Goal: Transaction & Acquisition: Purchase product/service

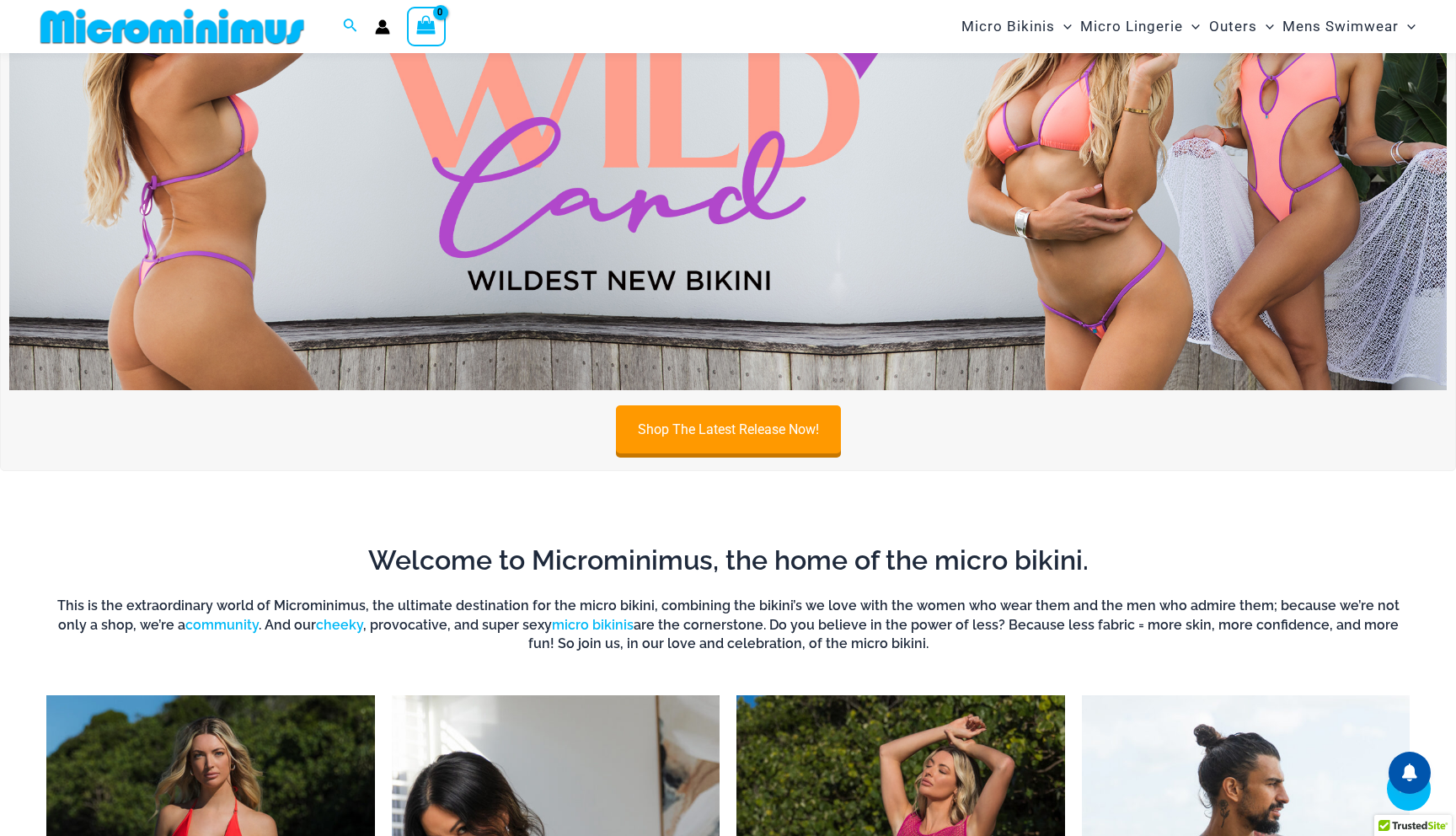
scroll to position [777, 0]
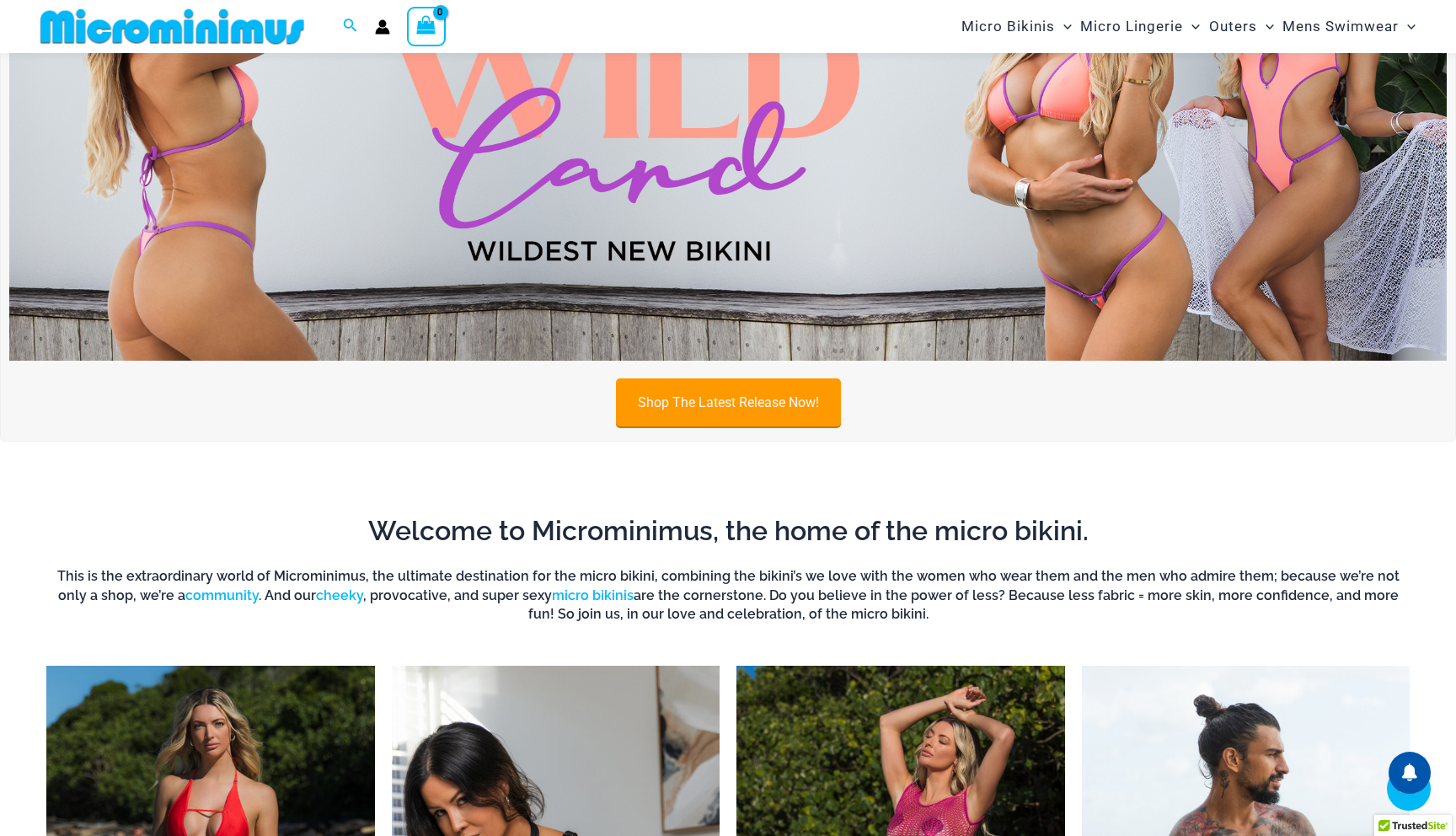
click at [663, 403] on link "Shop The Latest Release Now!" at bounding box center [728, 402] width 225 height 48
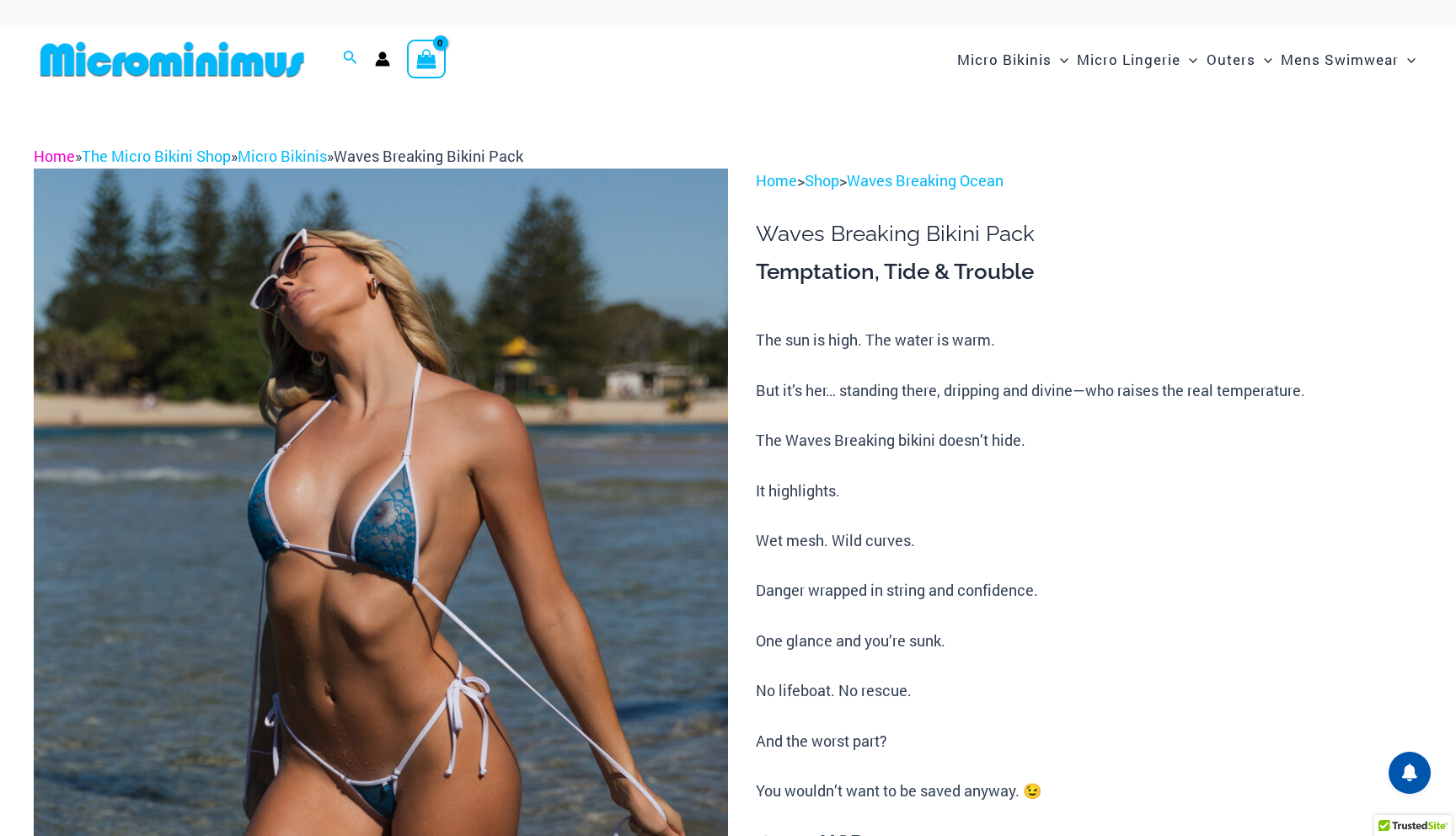
click at [52, 149] on link "Home" at bounding box center [54, 156] width 41 height 21
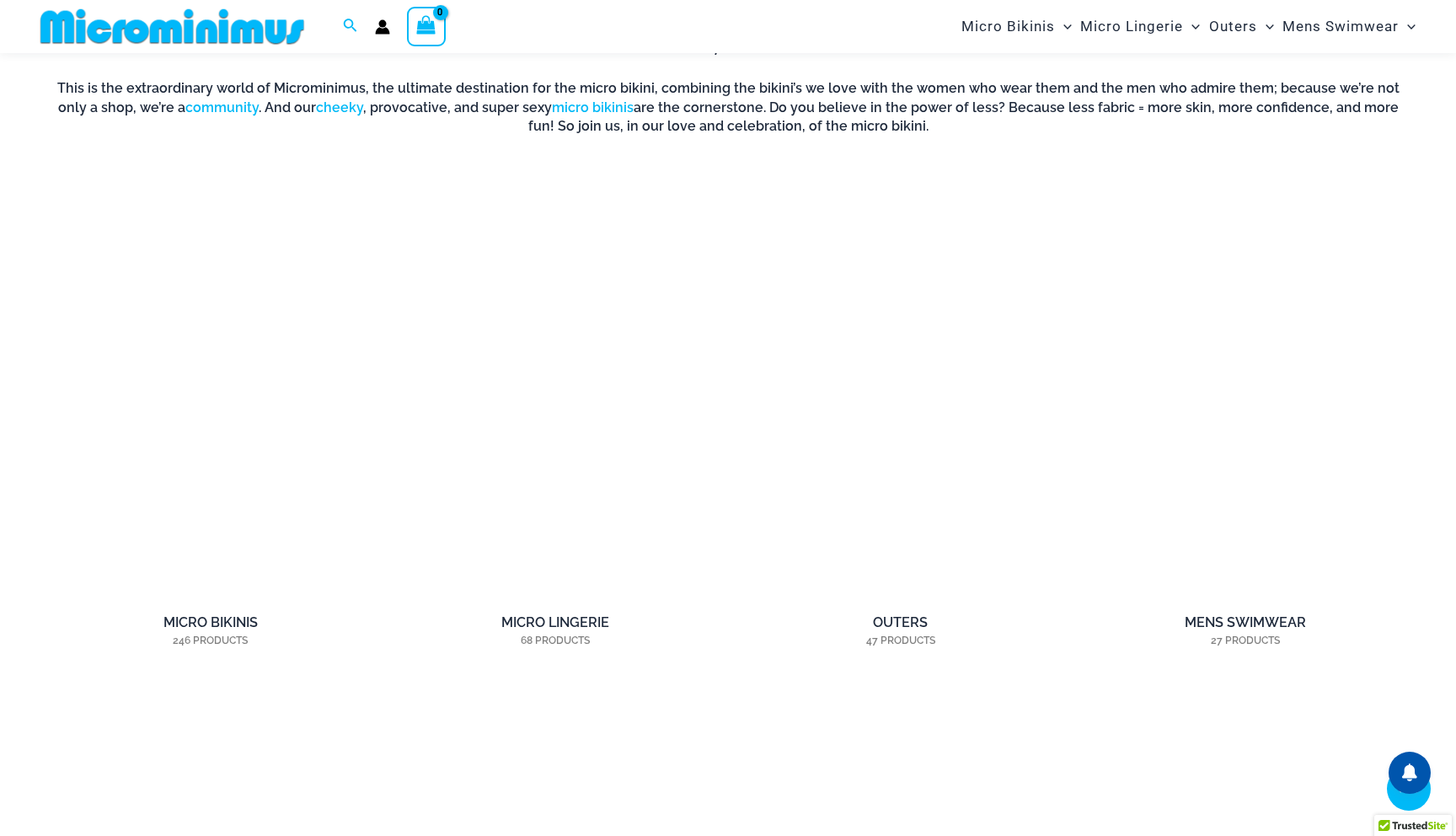
scroll to position [1372, 0]
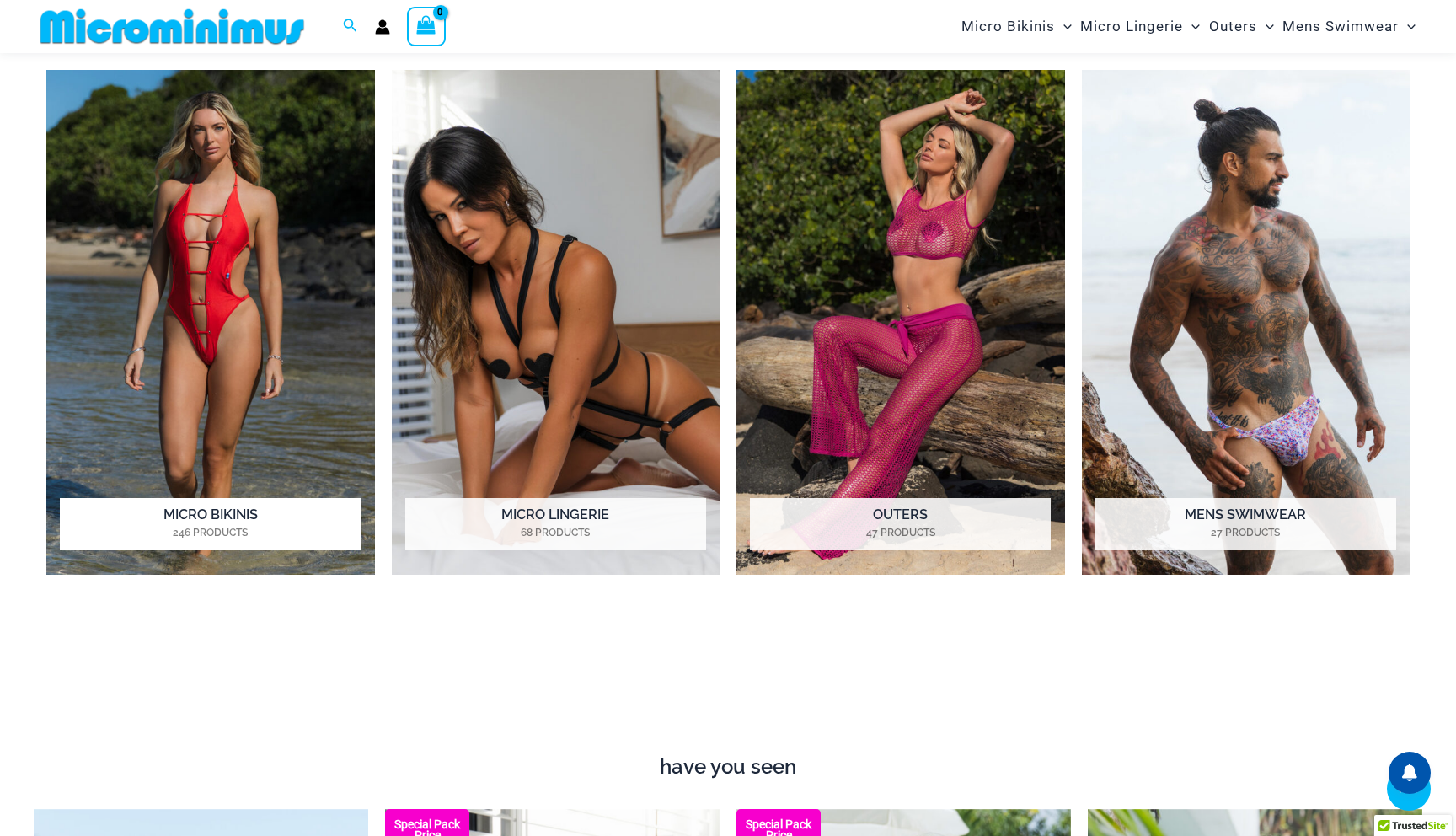
click at [161, 529] on mark "246 Products" at bounding box center [209, 532] width 300 height 15
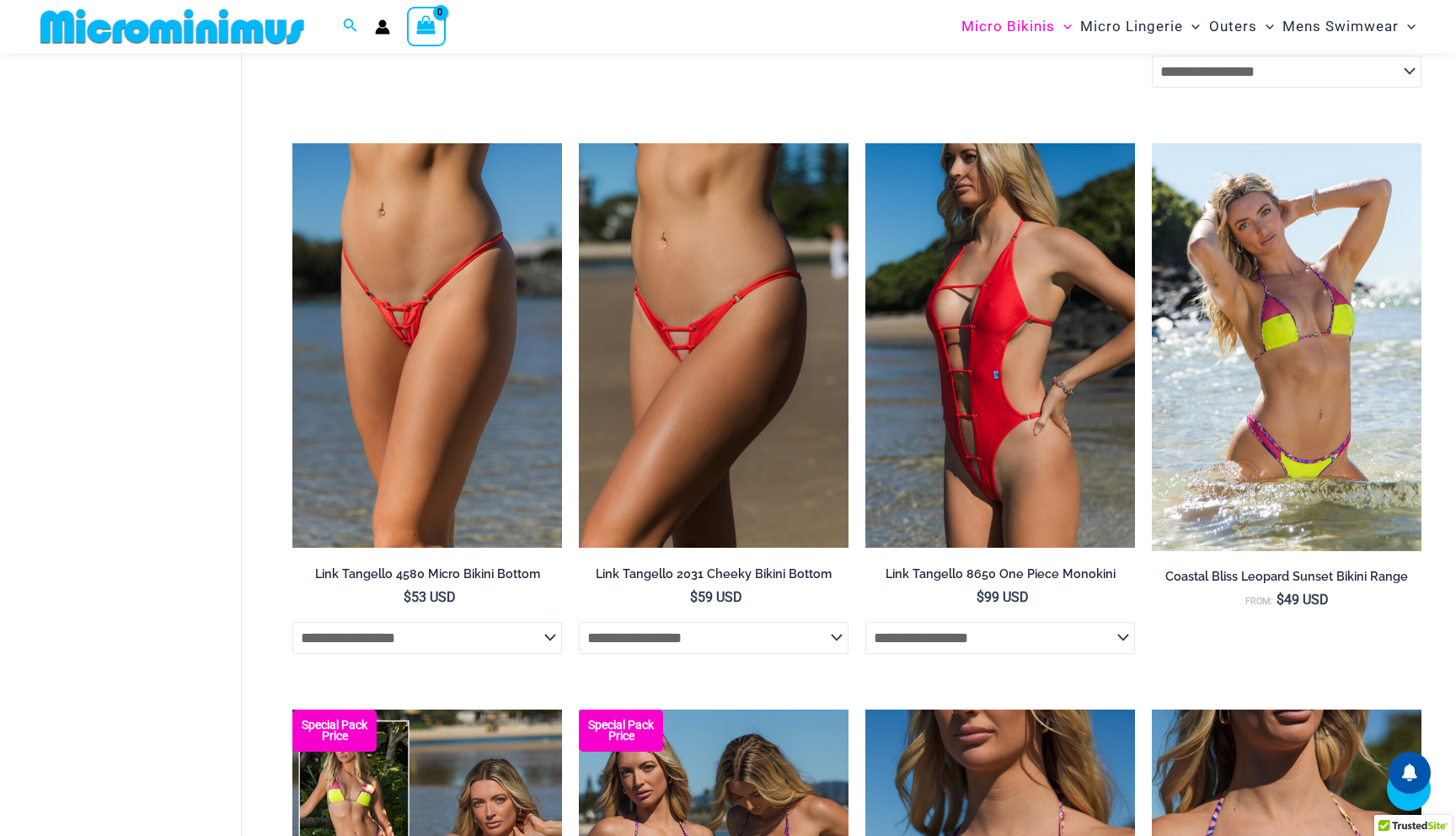
scroll to position [2082, 0]
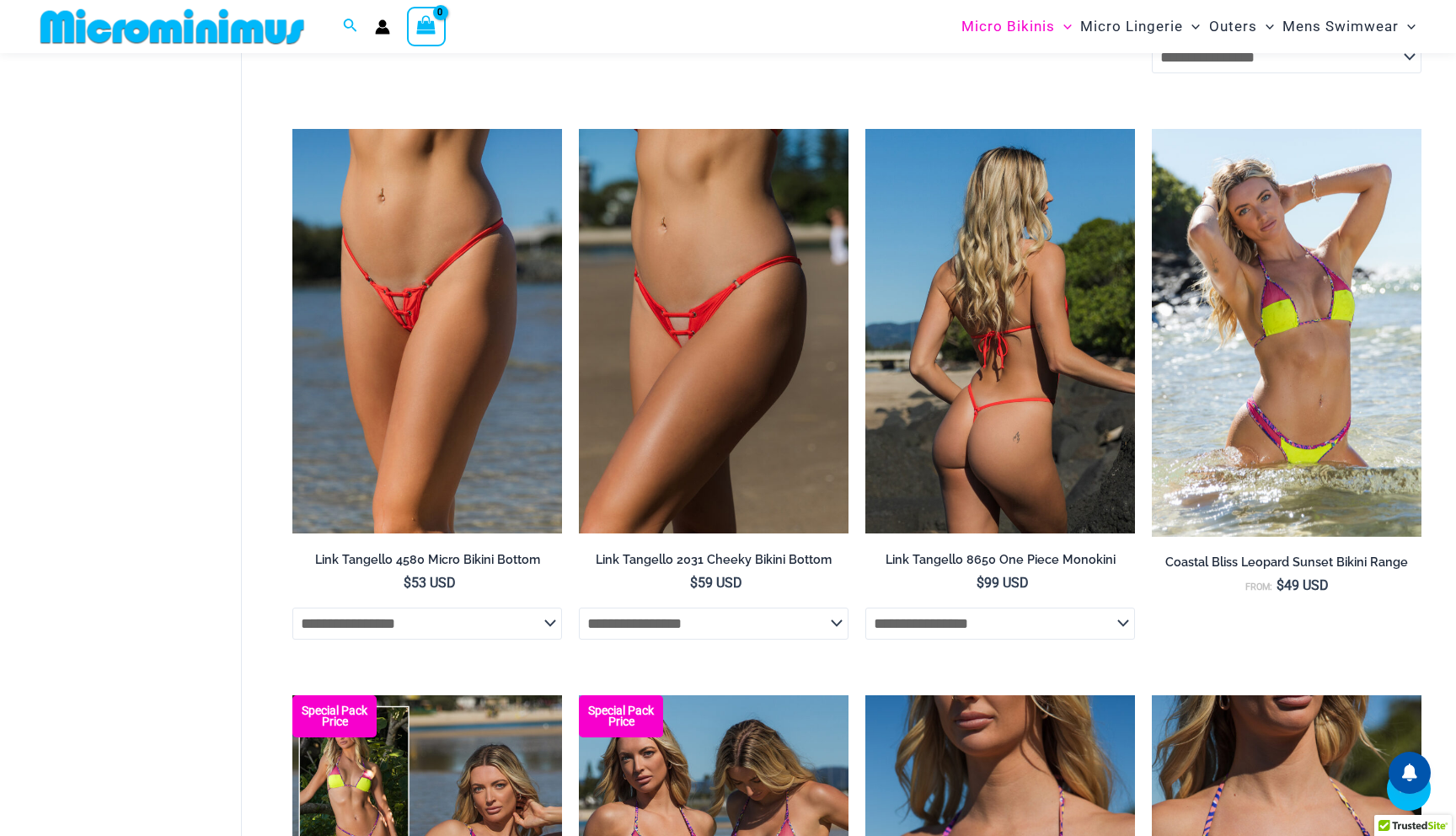
click at [1016, 627] on select "**********" at bounding box center [999, 624] width 269 height 32
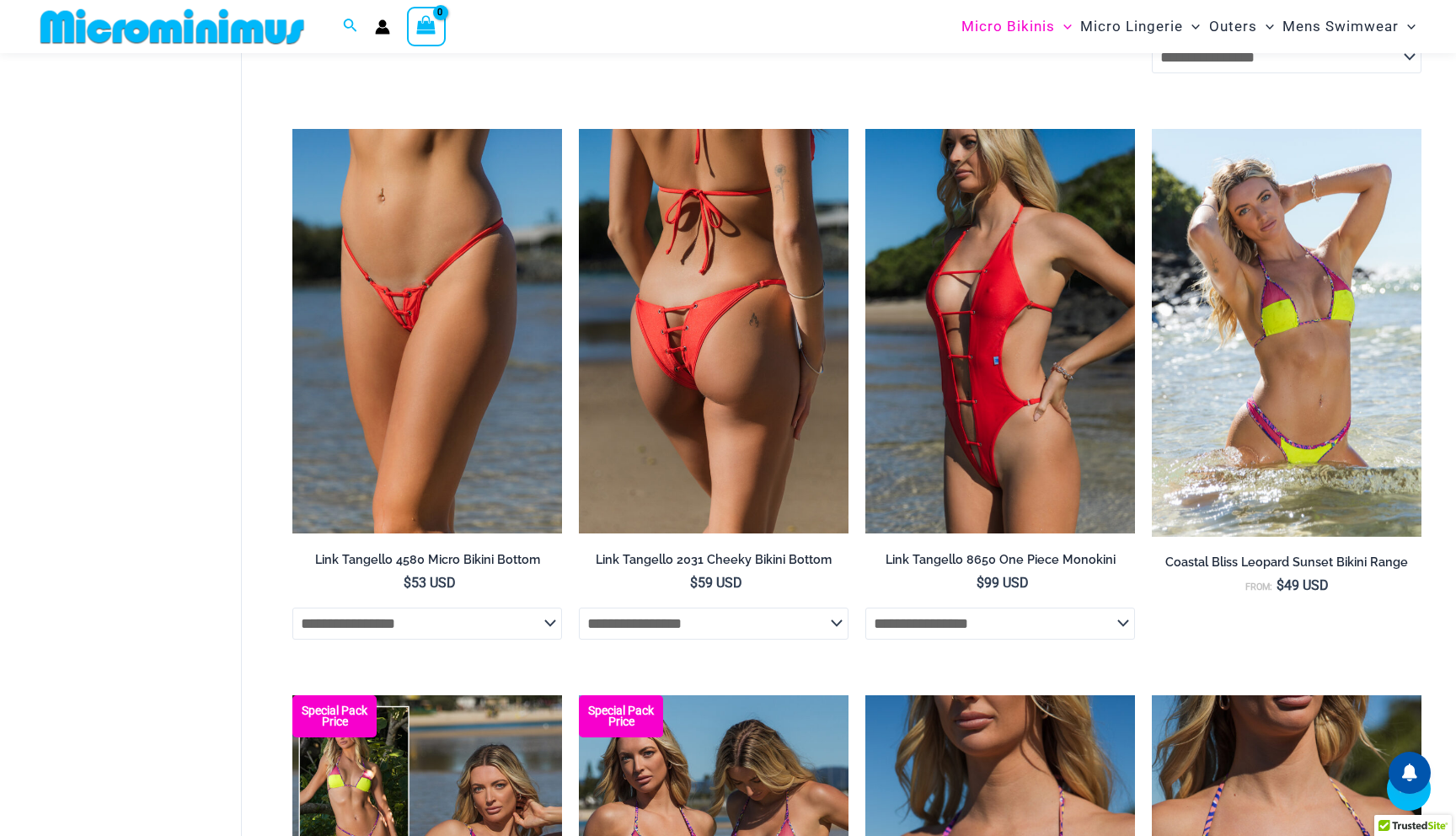
click at [813, 621] on select "**********" at bounding box center [712, 624] width 269 height 32
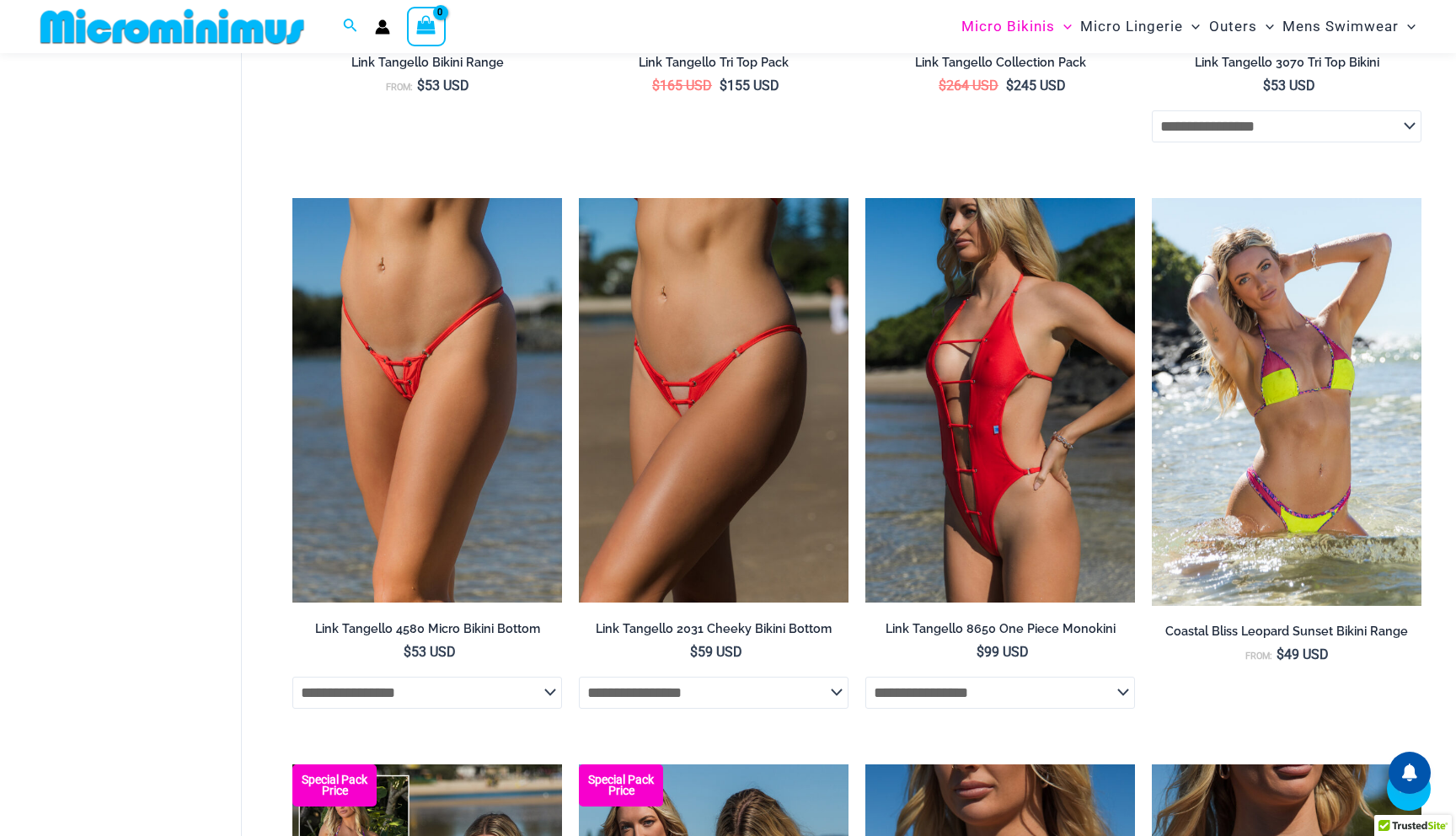
scroll to position [2185, 0]
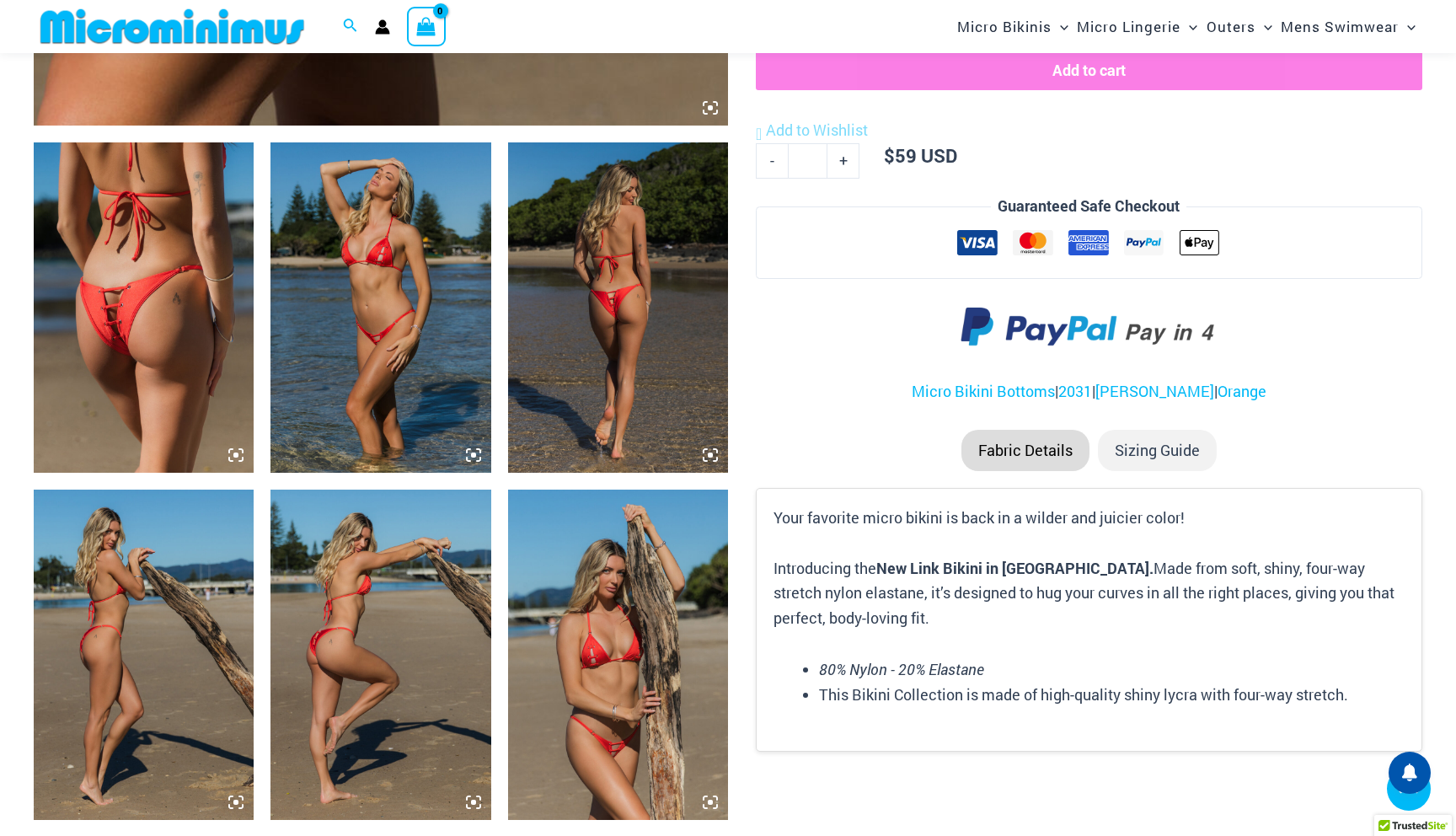
scroll to position [1043, 0]
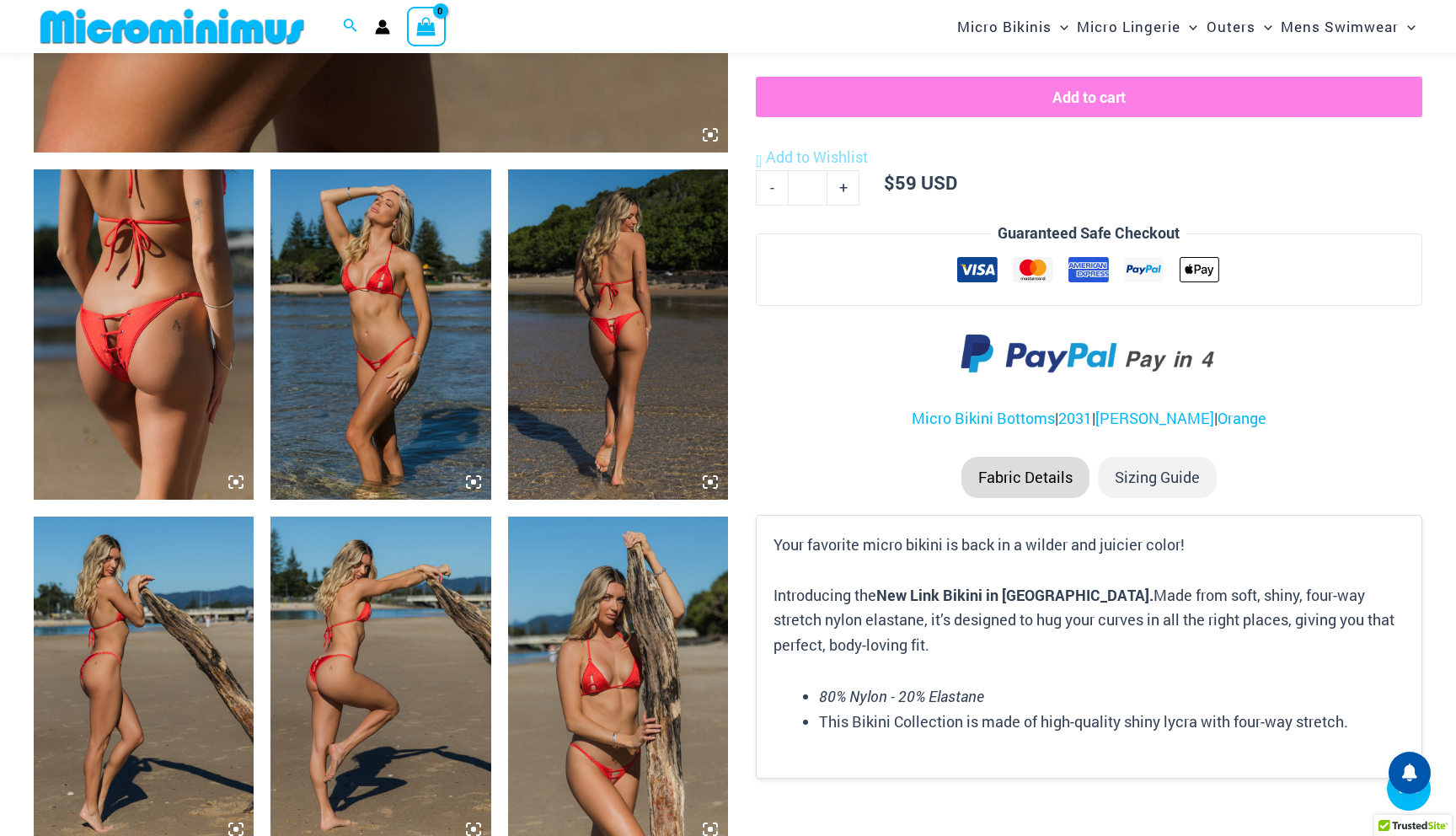
click at [167, 355] on img at bounding box center [143, 334] width 220 height 330
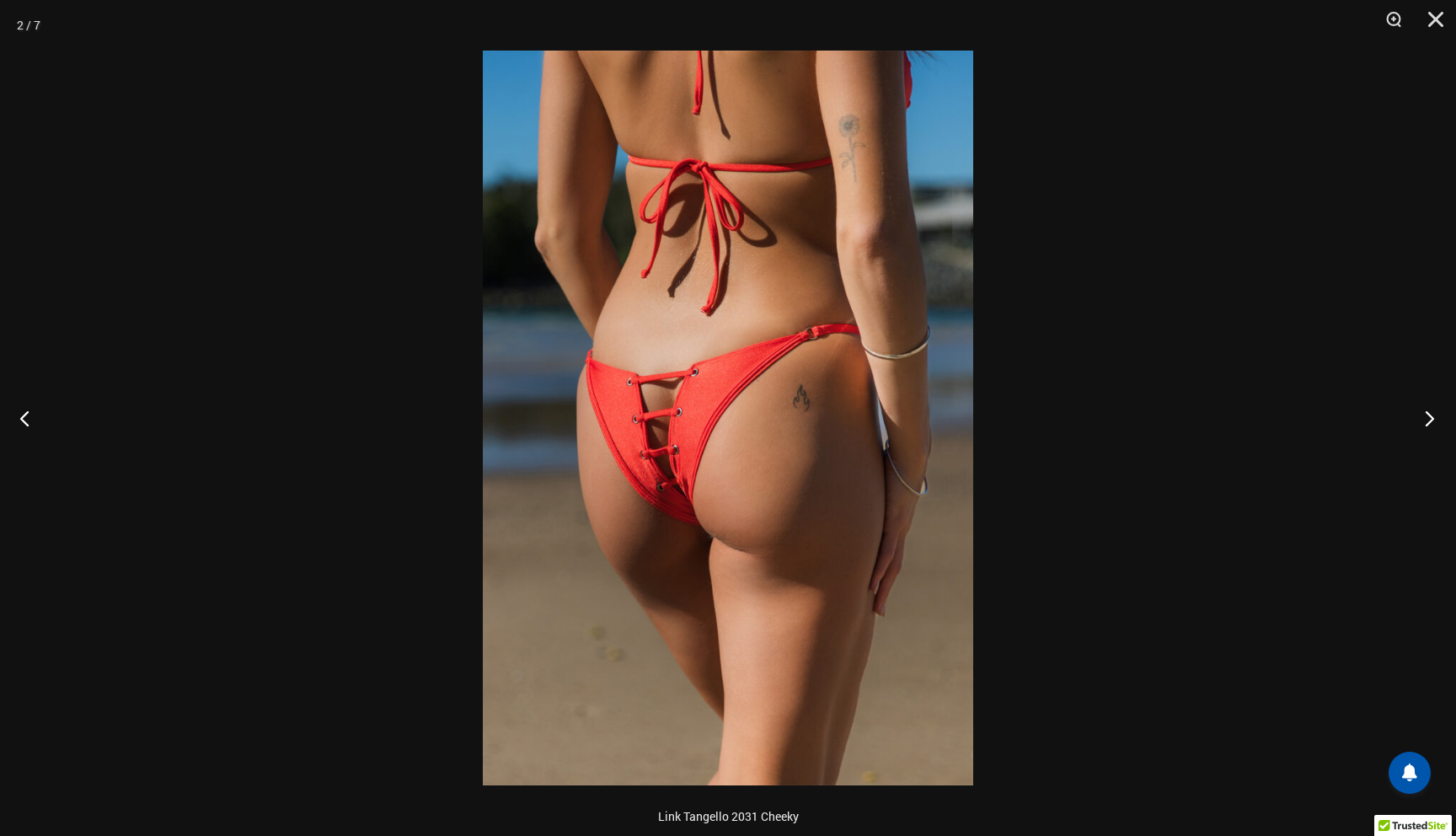
click at [1431, 418] on button "Next" at bounding box center [1424, 418] width 64 height 84
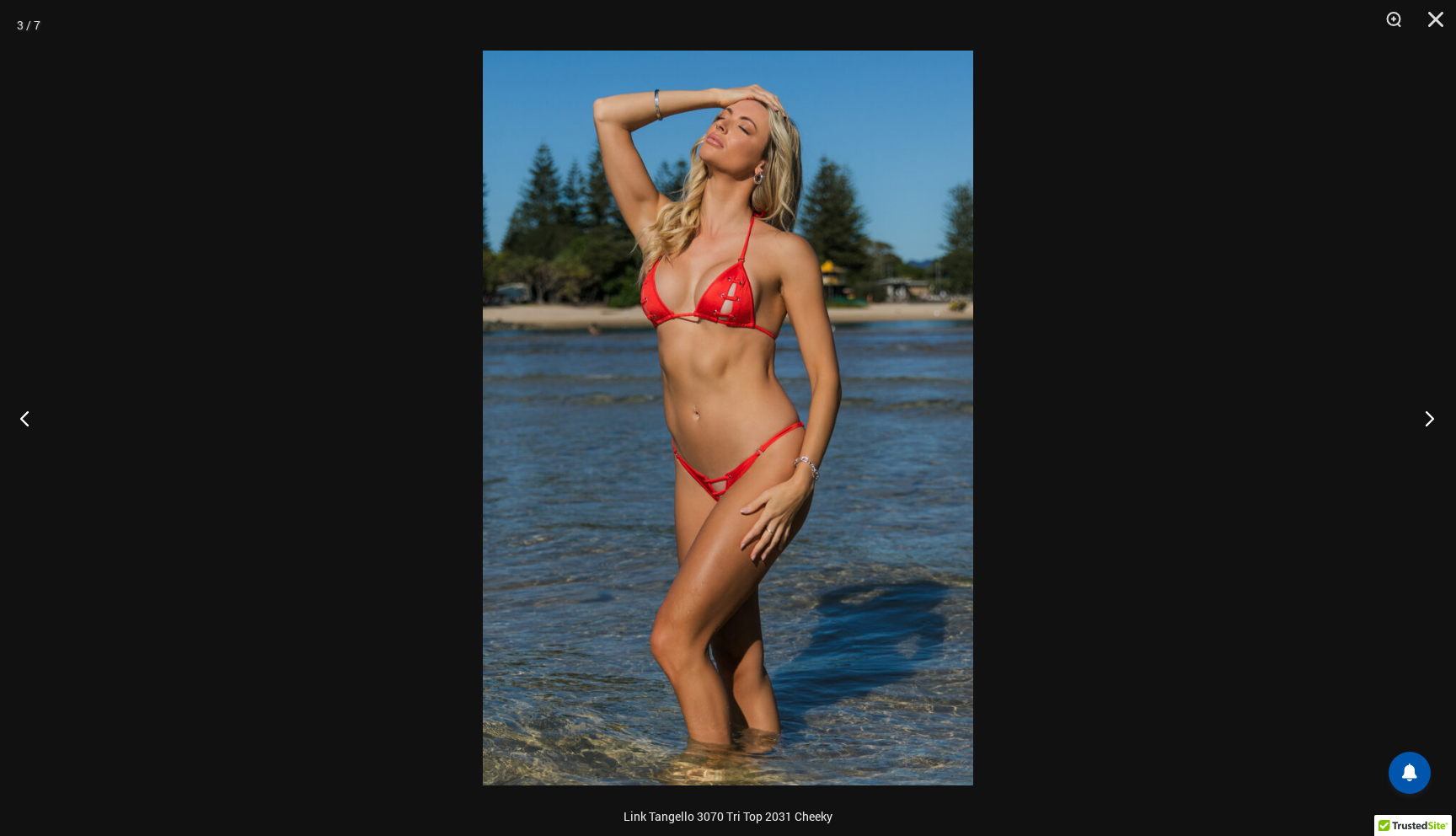
click at [1431, 418] on button "Next" at bounding box center [1424, 418] width 64 height 84
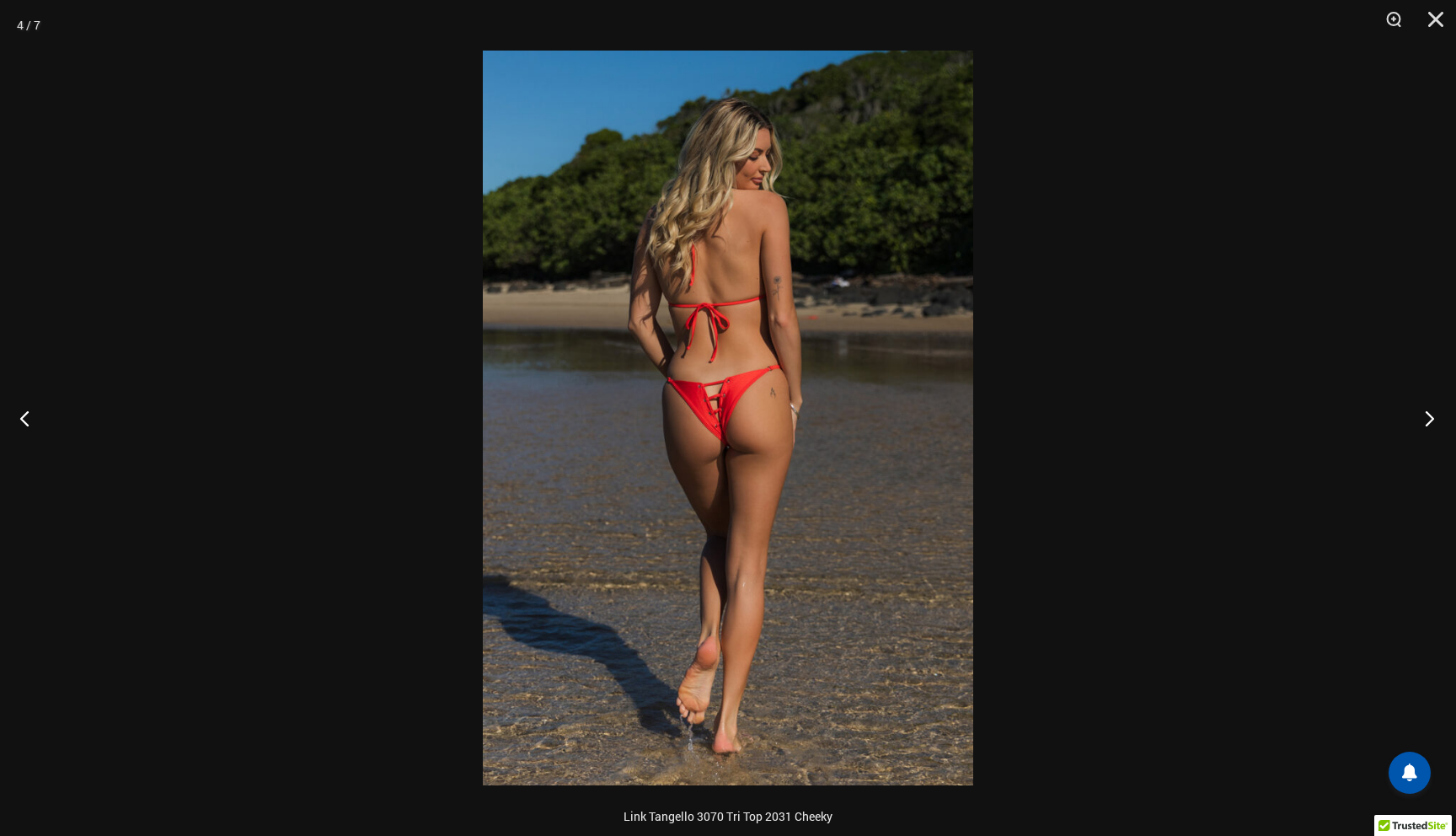
click at [1431, 418] on button "Next" at bounding box center [1424, 418] width 64 height 84
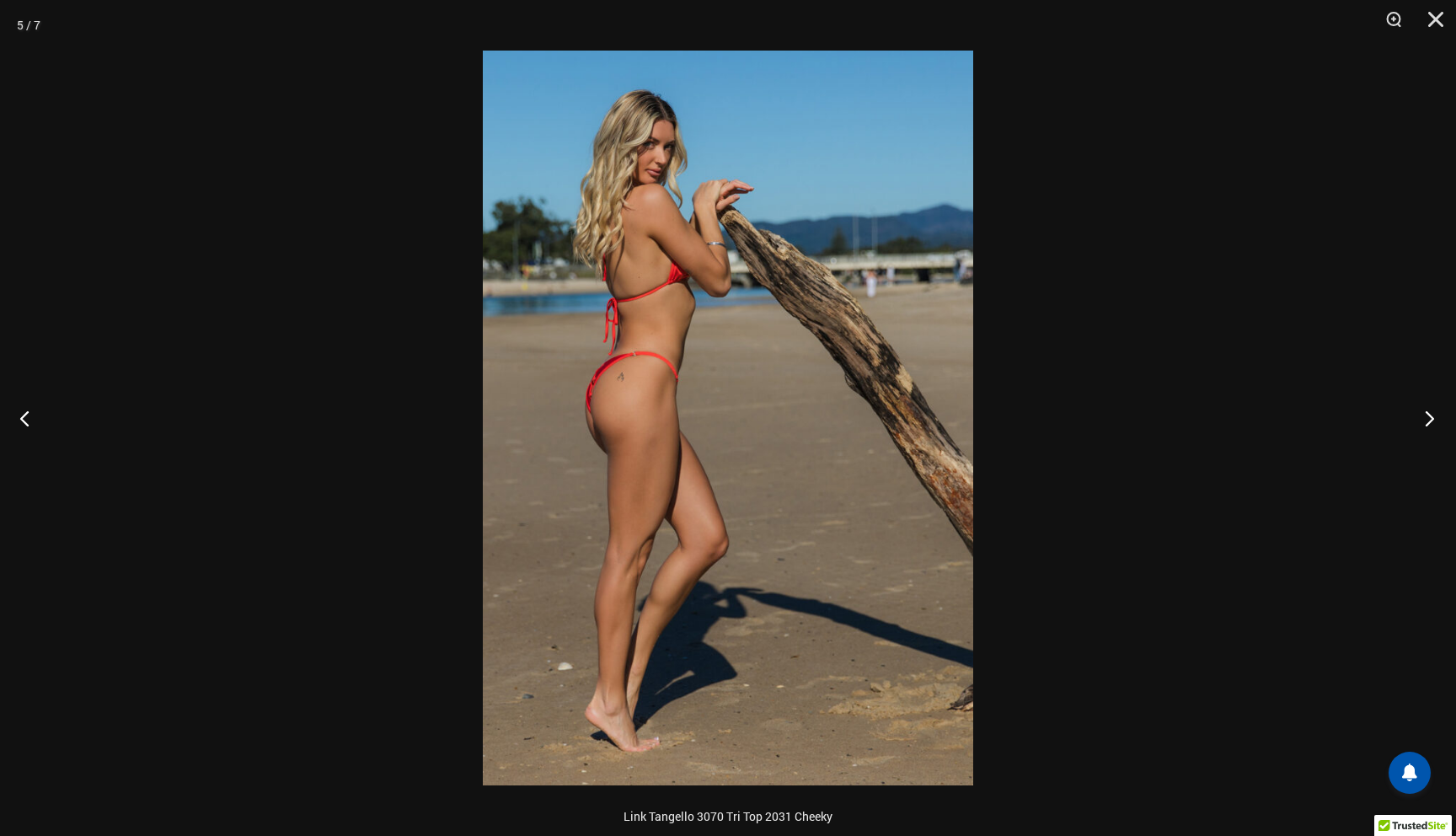
click at [1431, 418] on button "Next" at bounding box center [1424, 418] width 64 height 84
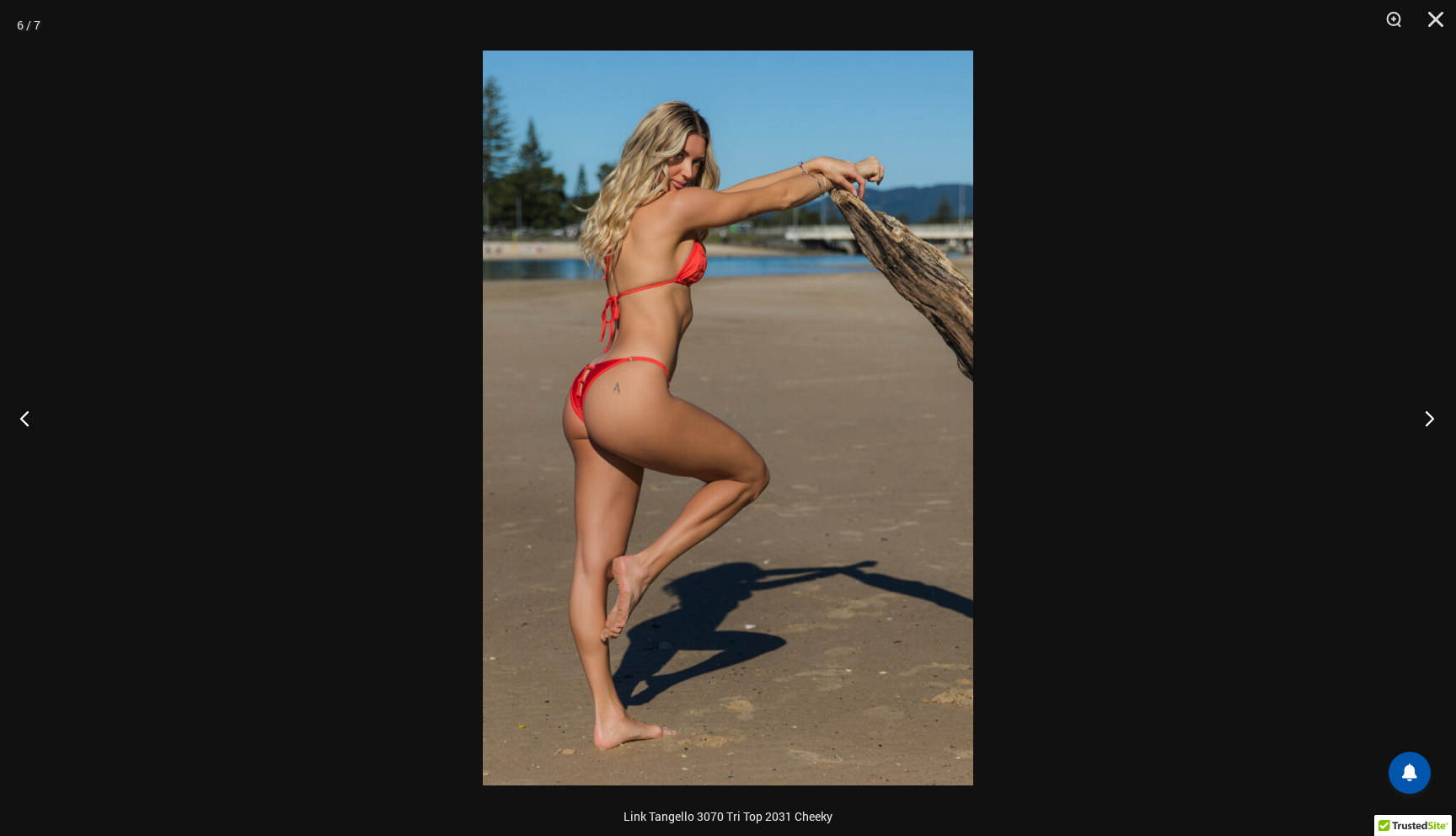
click at [1431, 418] on button "Next" at bounding box center [1424, 418] width 64 height 84
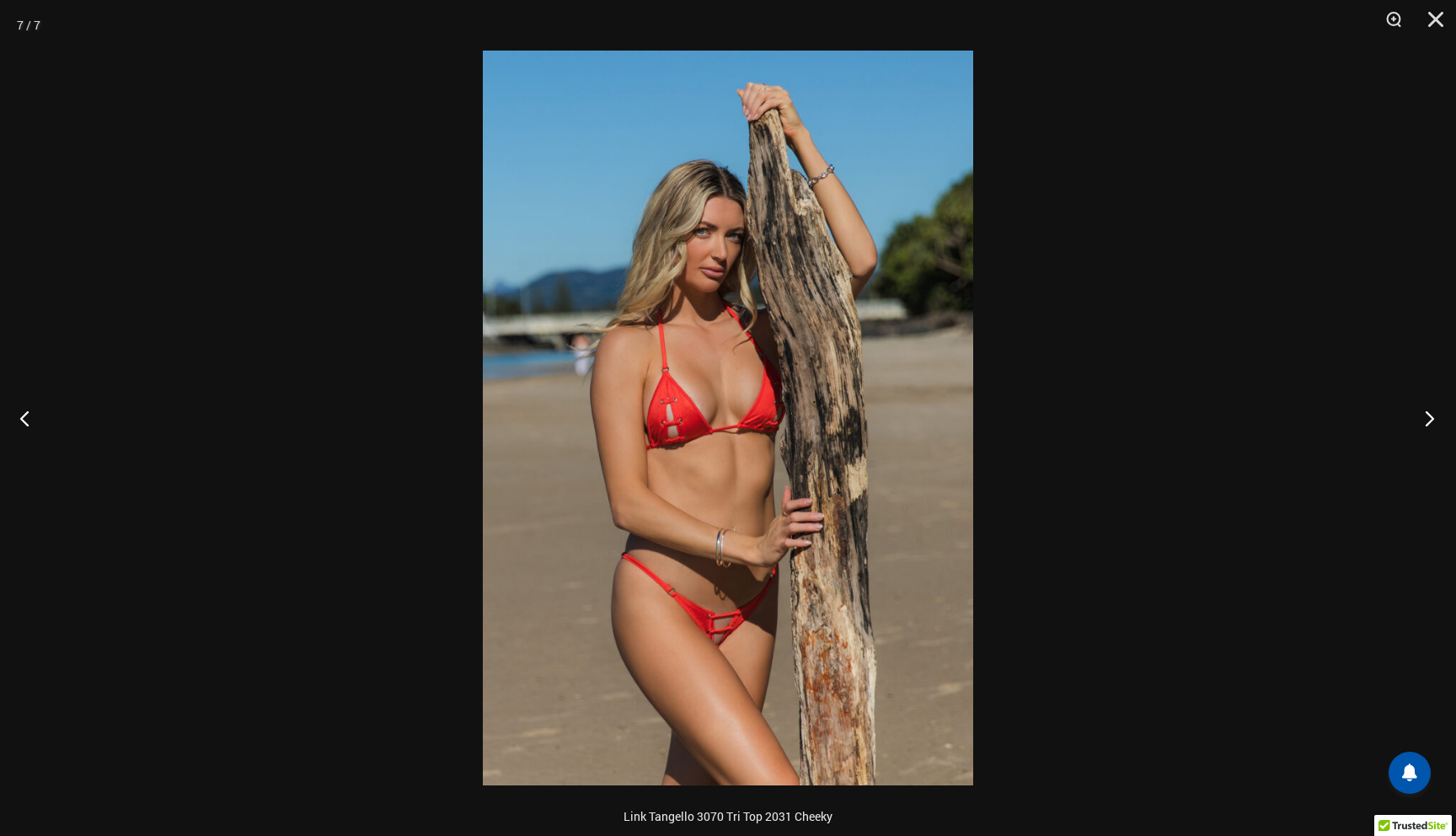
click at [1431, 418] on button "Next" at bounding box center [1424, 418] width 64 height 84
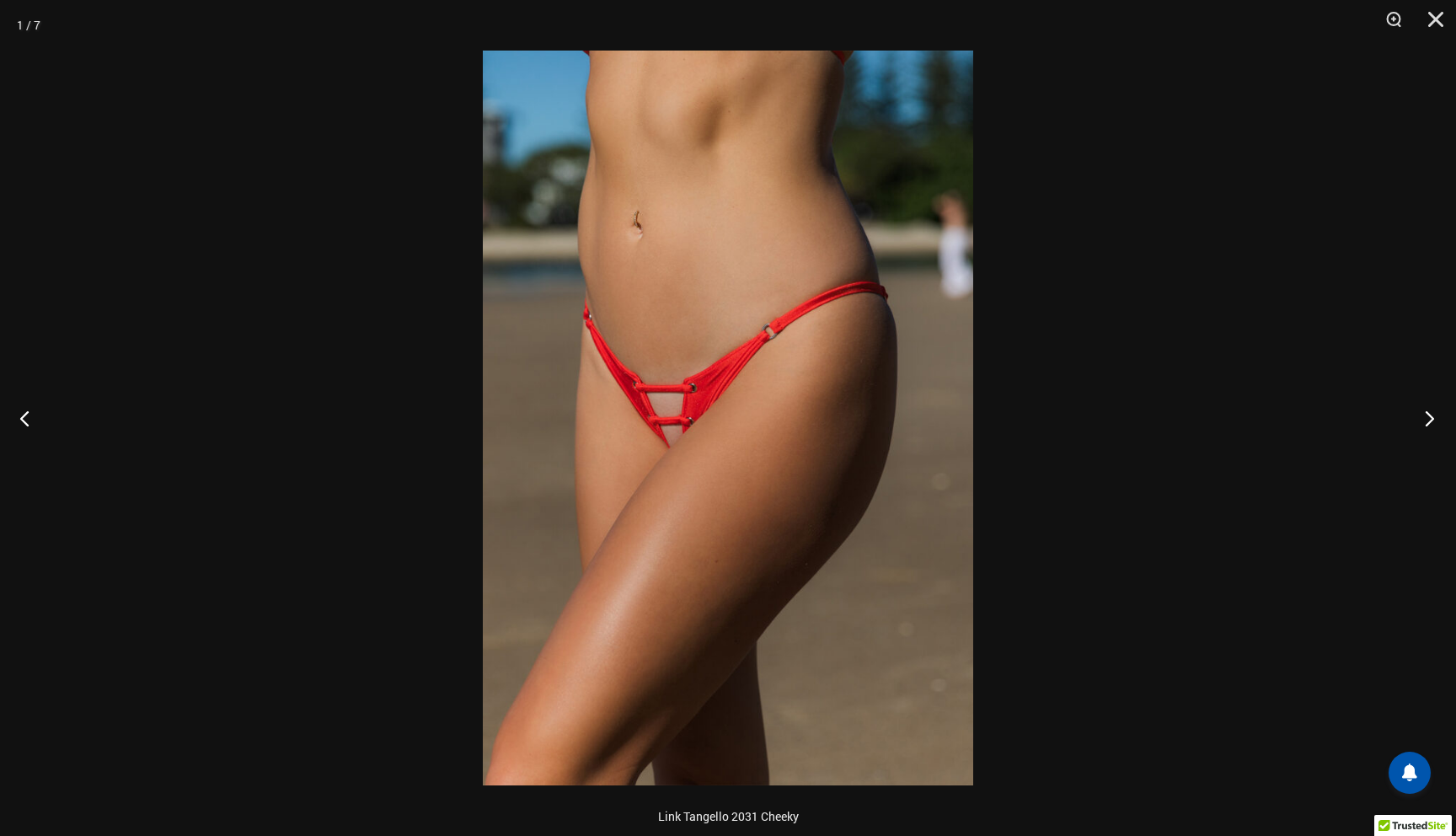
click at [1431, 418] on button "Next" at bounding box center [1424, 418] width 64 height 84
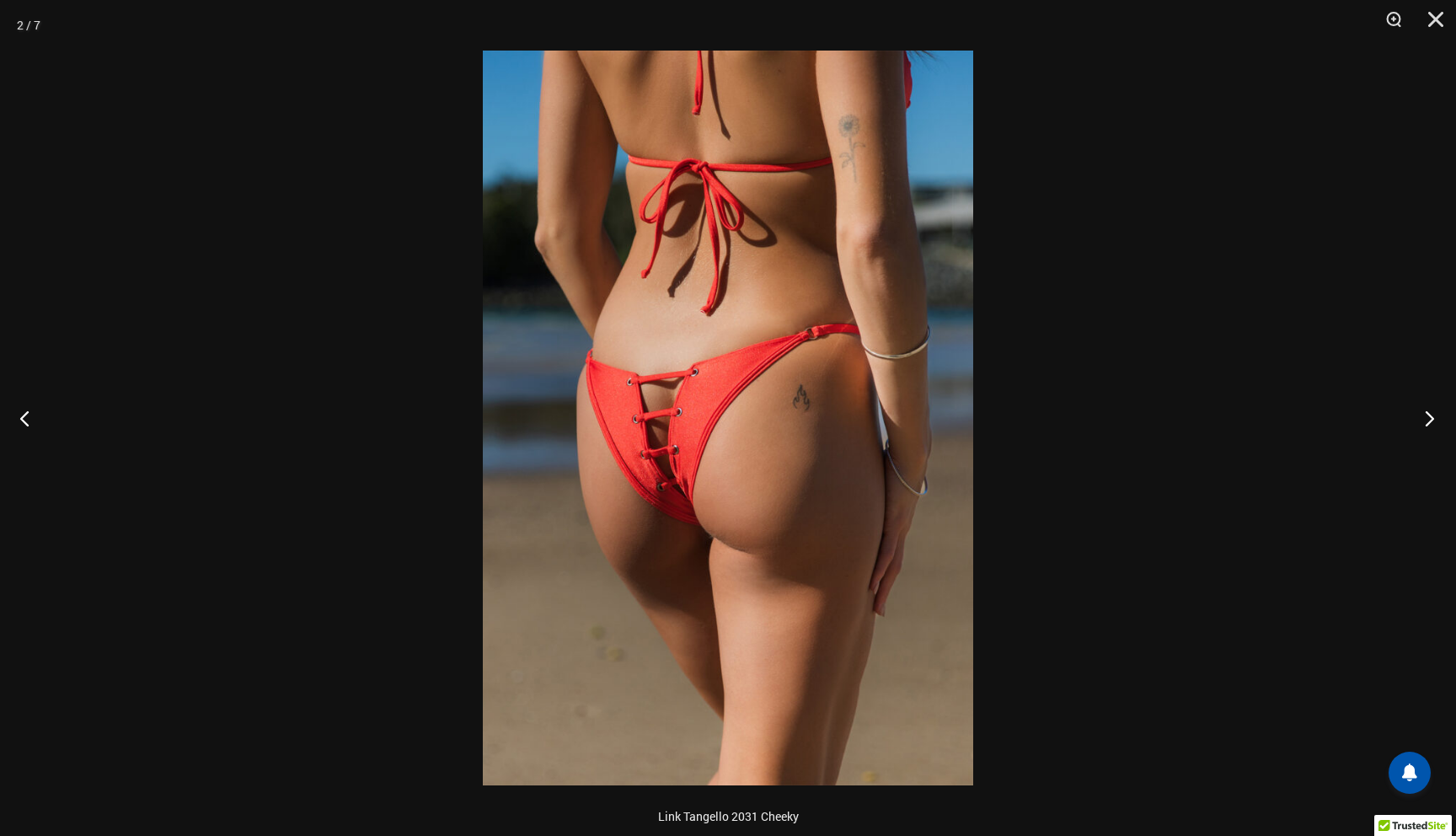
click at [1431, 418] on button "Next" at bounding box center [1424, 418] width 64 height 84
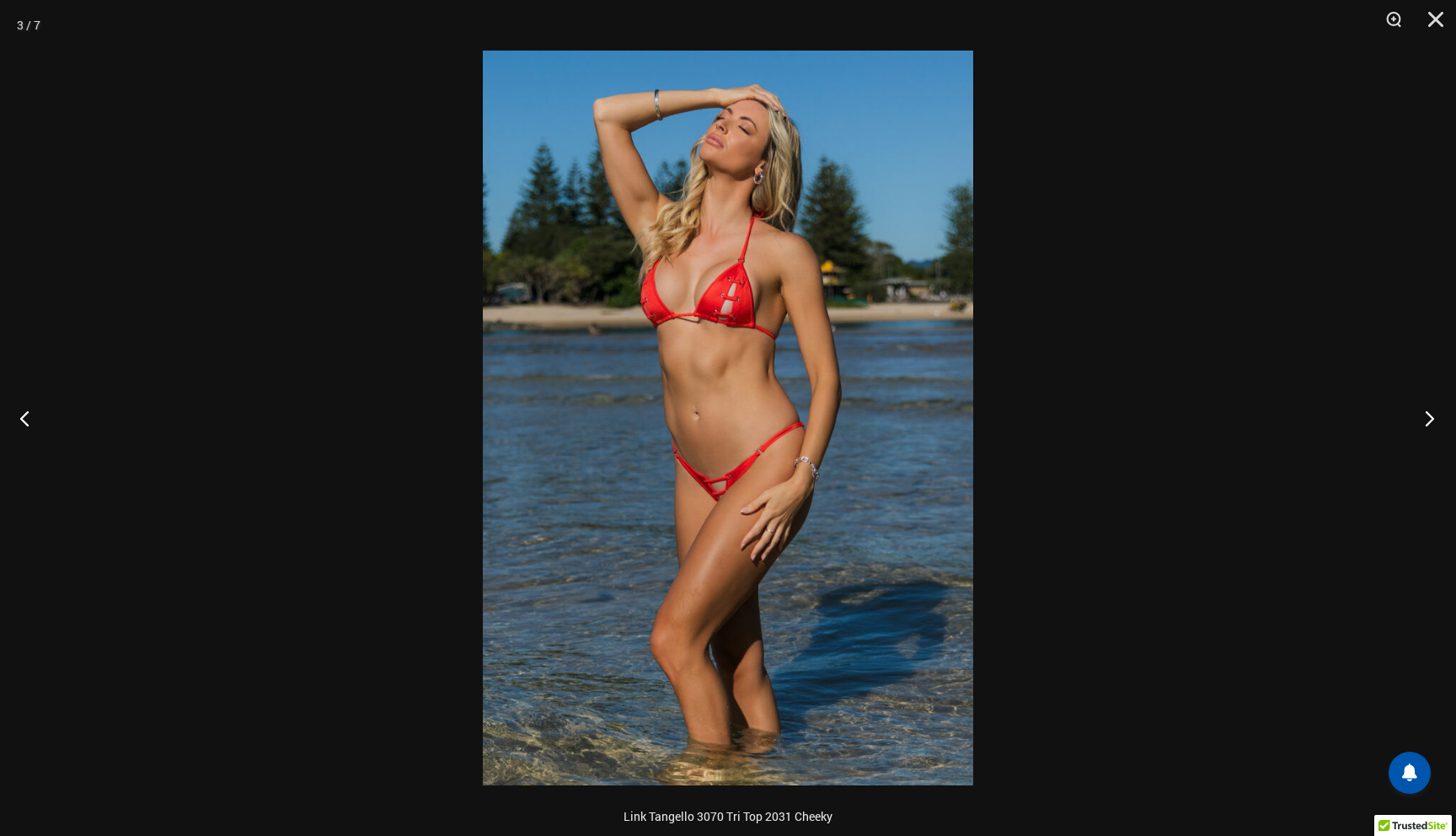
click at [1431, 418] on button "Next" at bounding box center [1424, 418] width 64 height 84
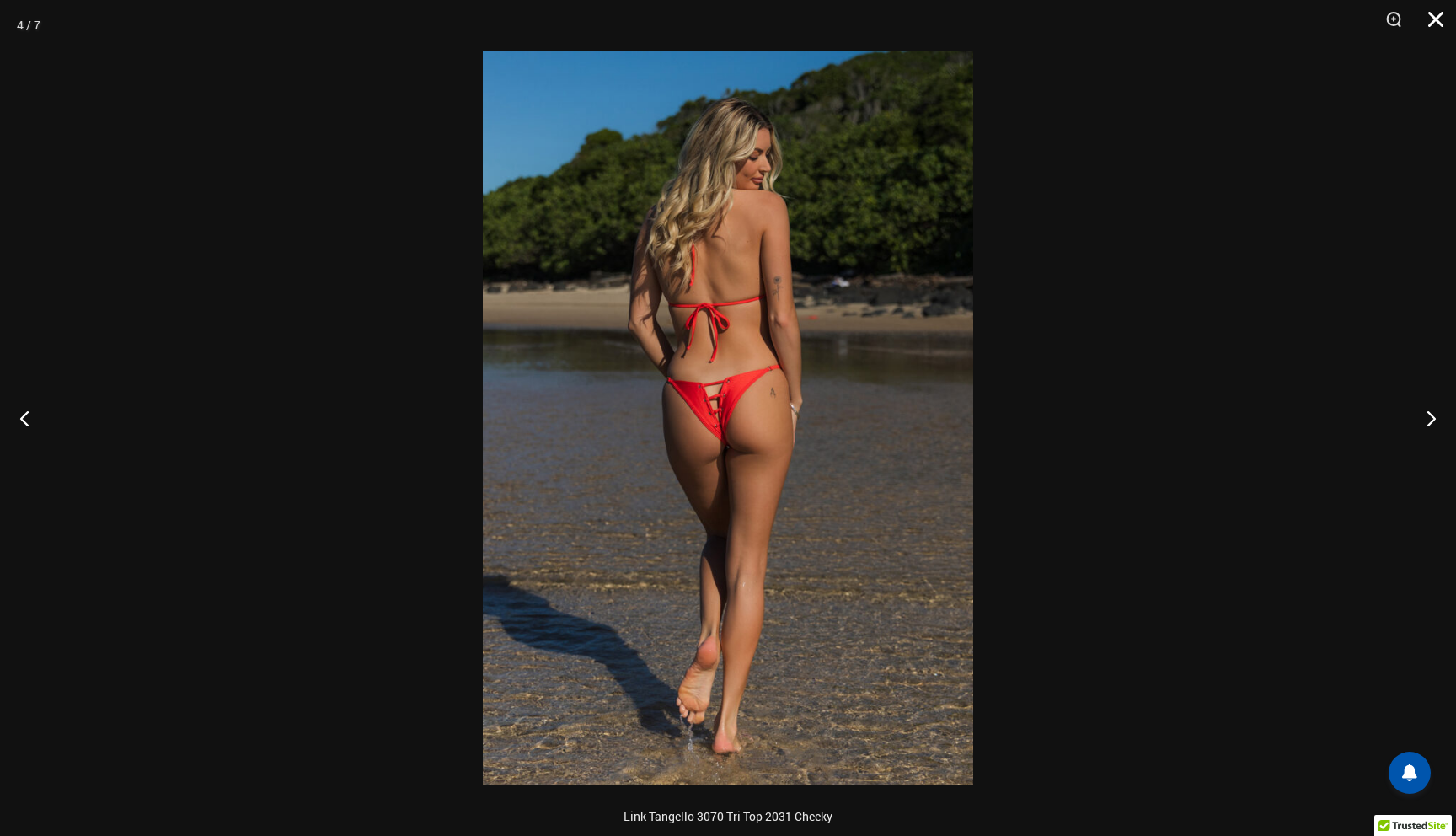
click at [1431, 20] on button "Close" at bounding box center [1429, 25] width 42 height 51
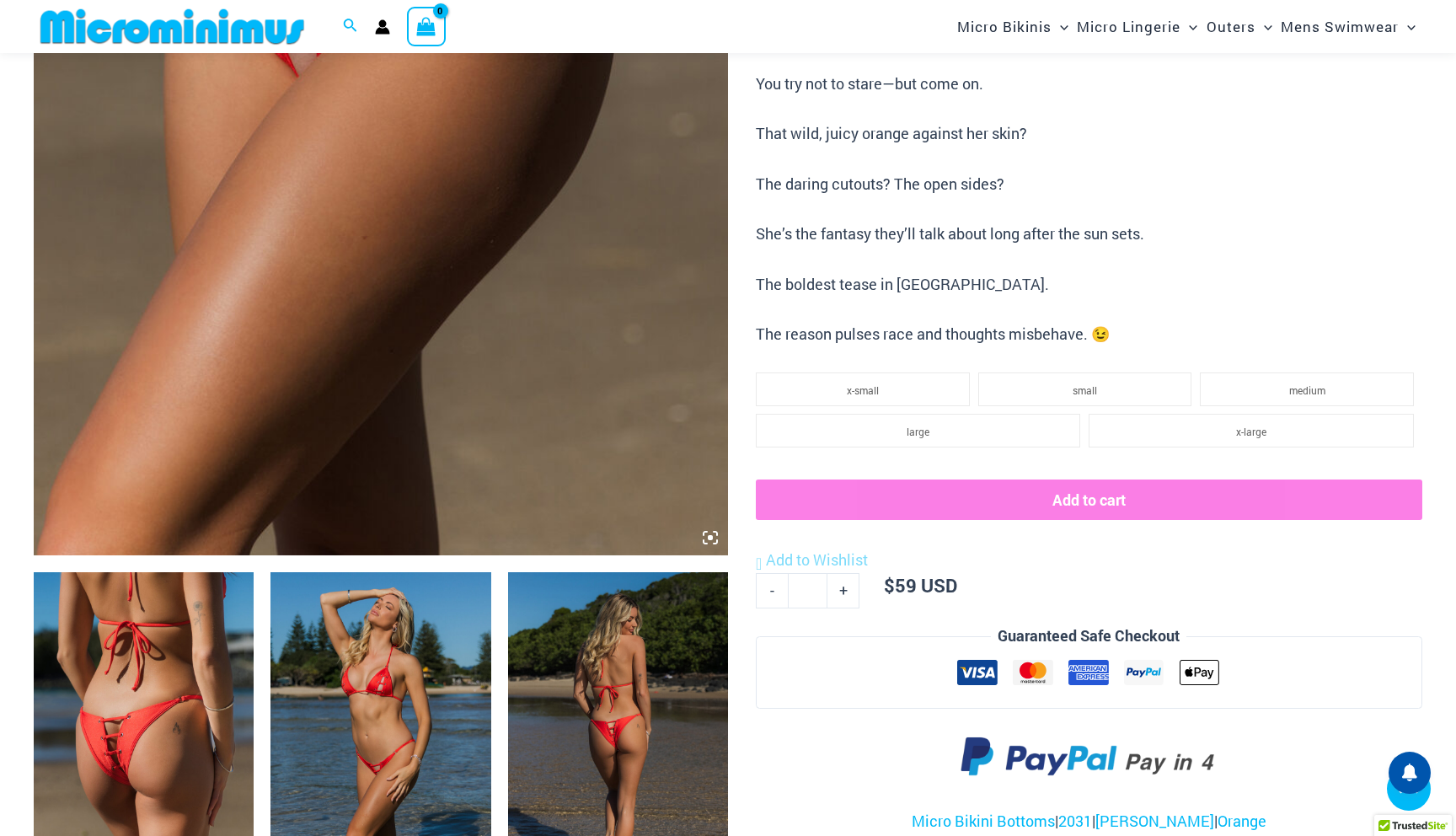
scroll to position [0, 0]
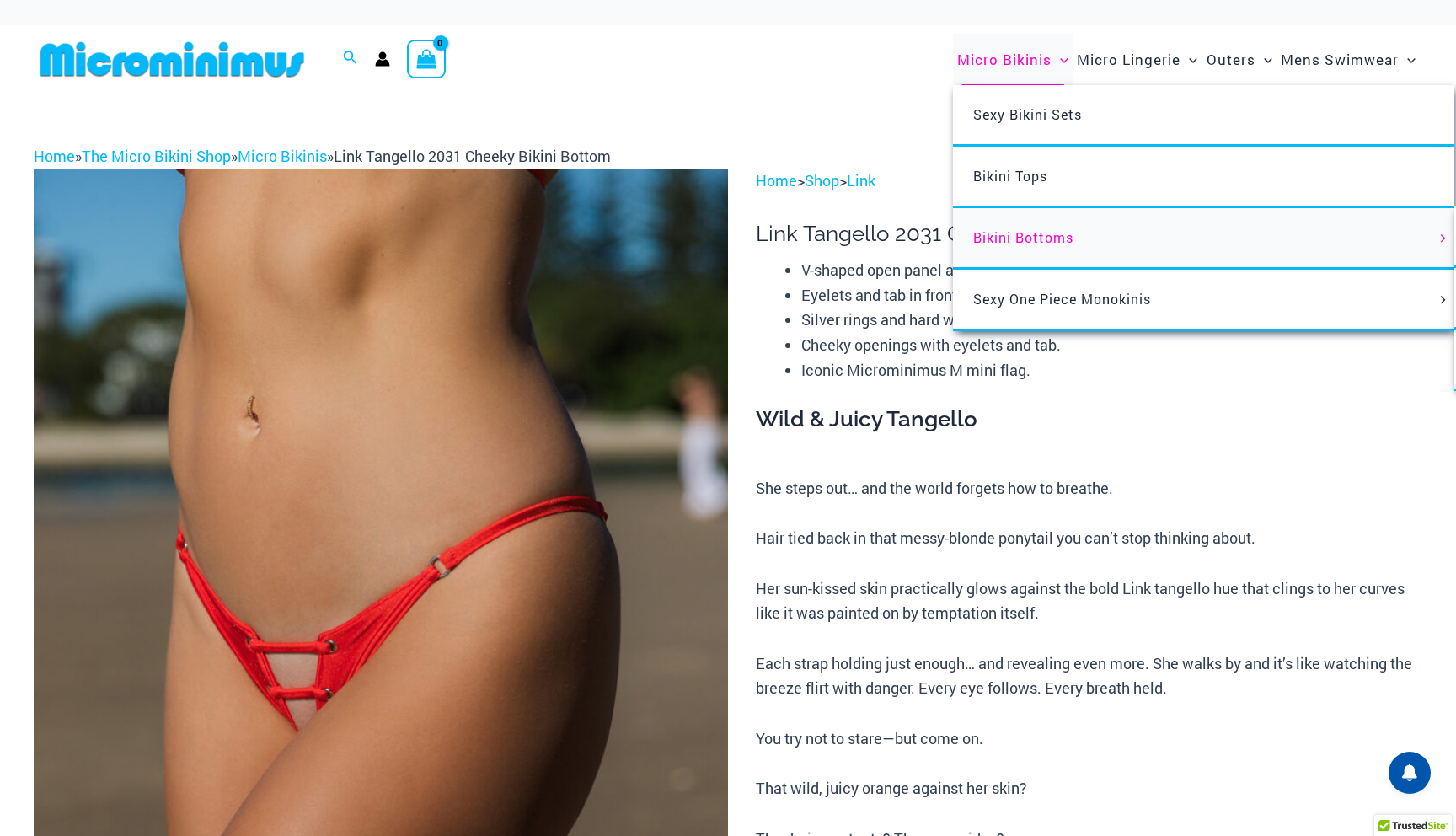
click at [1026, 228] on span "Bikini Bottoms" at bounding box center [1023, 237] width 100 height 18
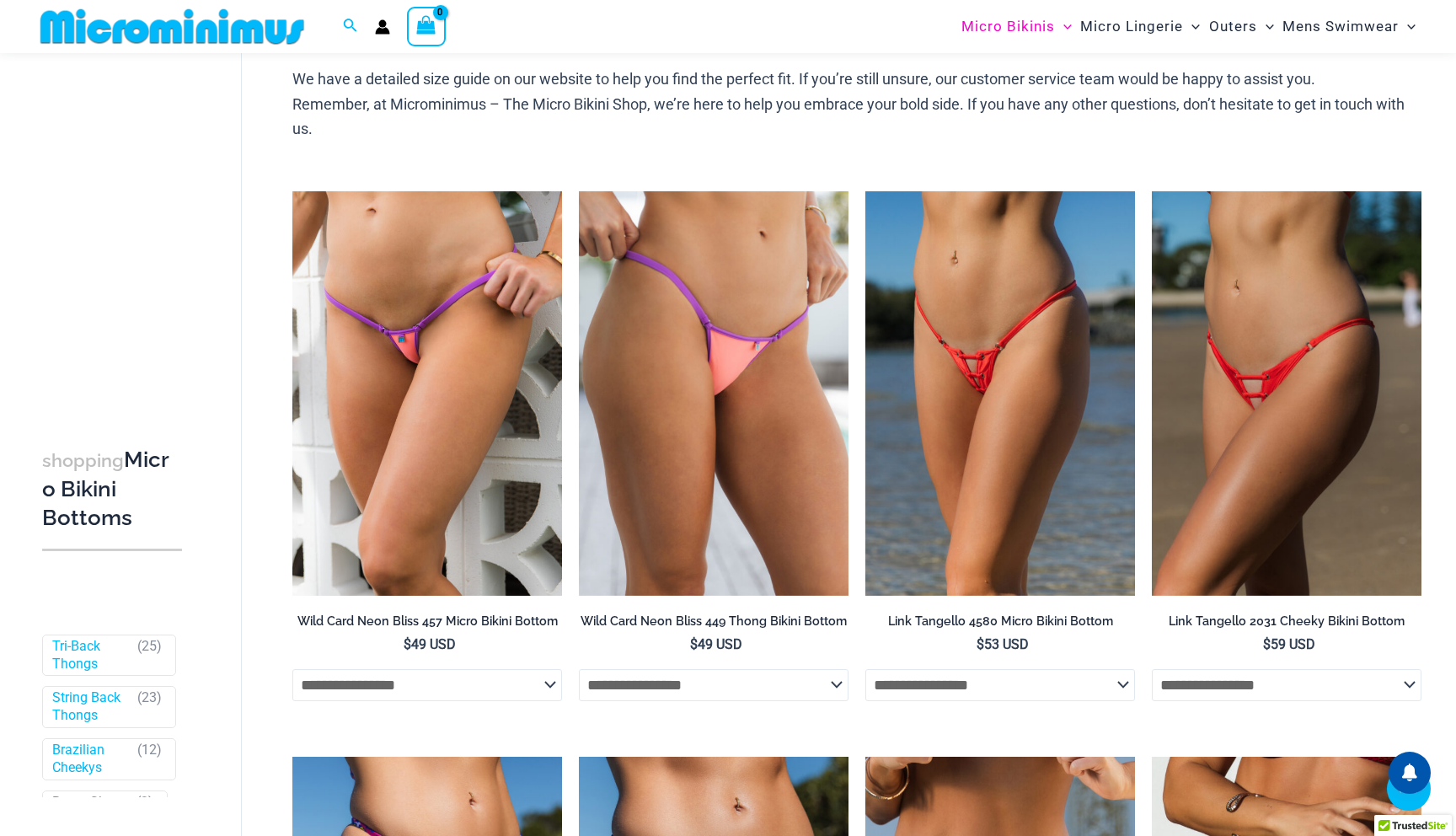
scroll to position [729, 0]
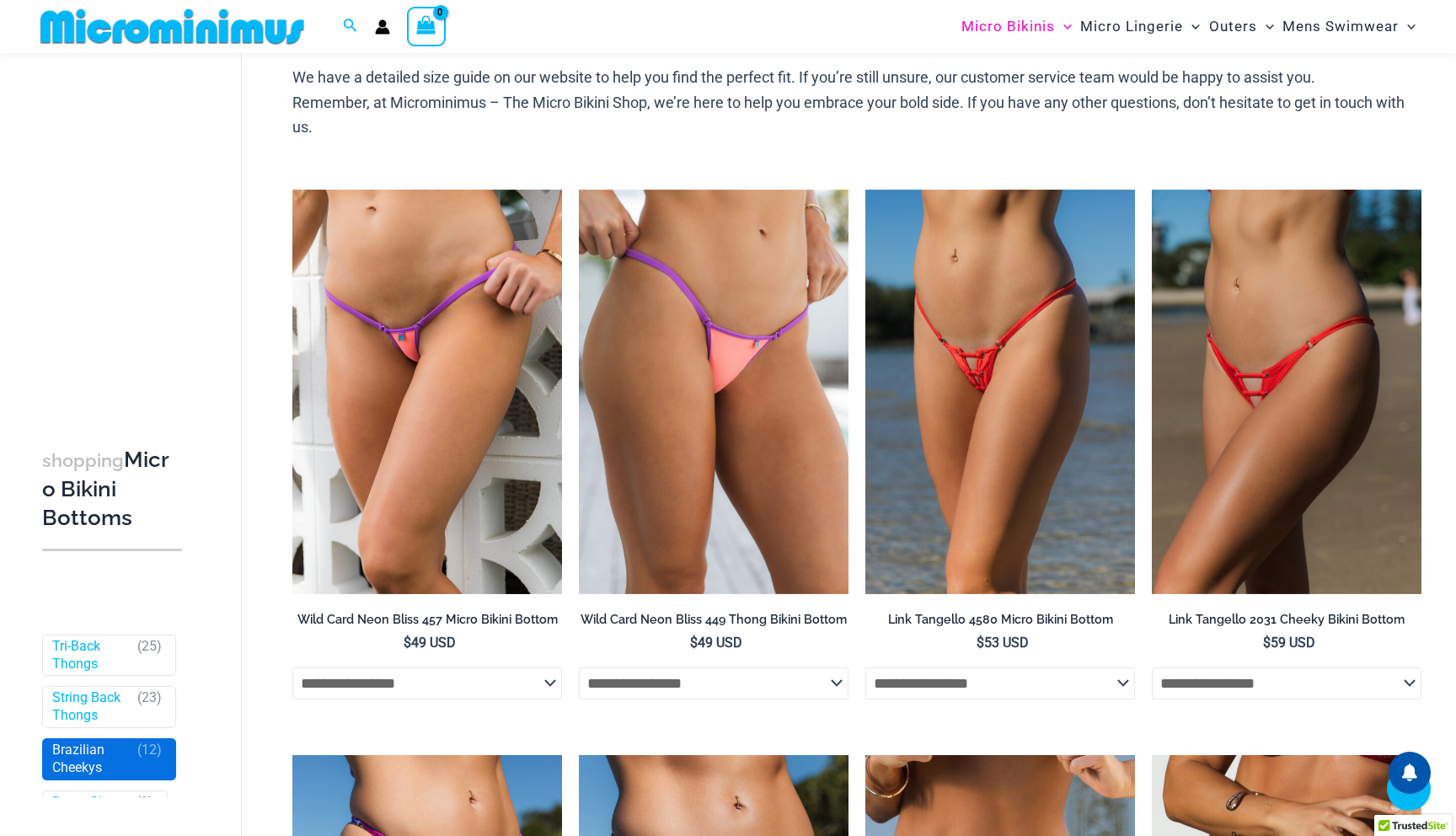
click at [118, 753] on link "Brazilian Cheekys" at bounding box center [90, 760] width 77 height 35
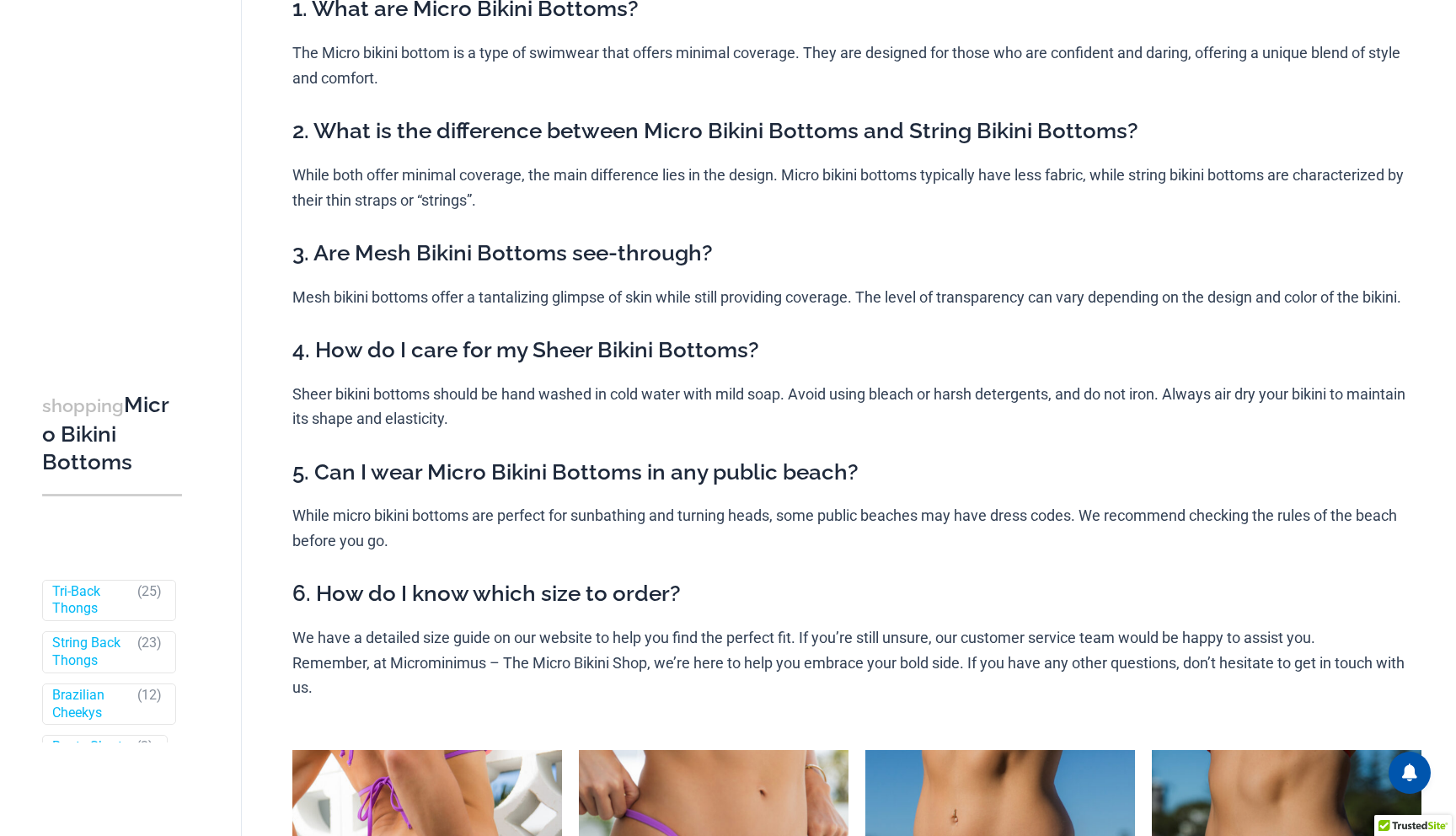
scroll to position [0, 0]
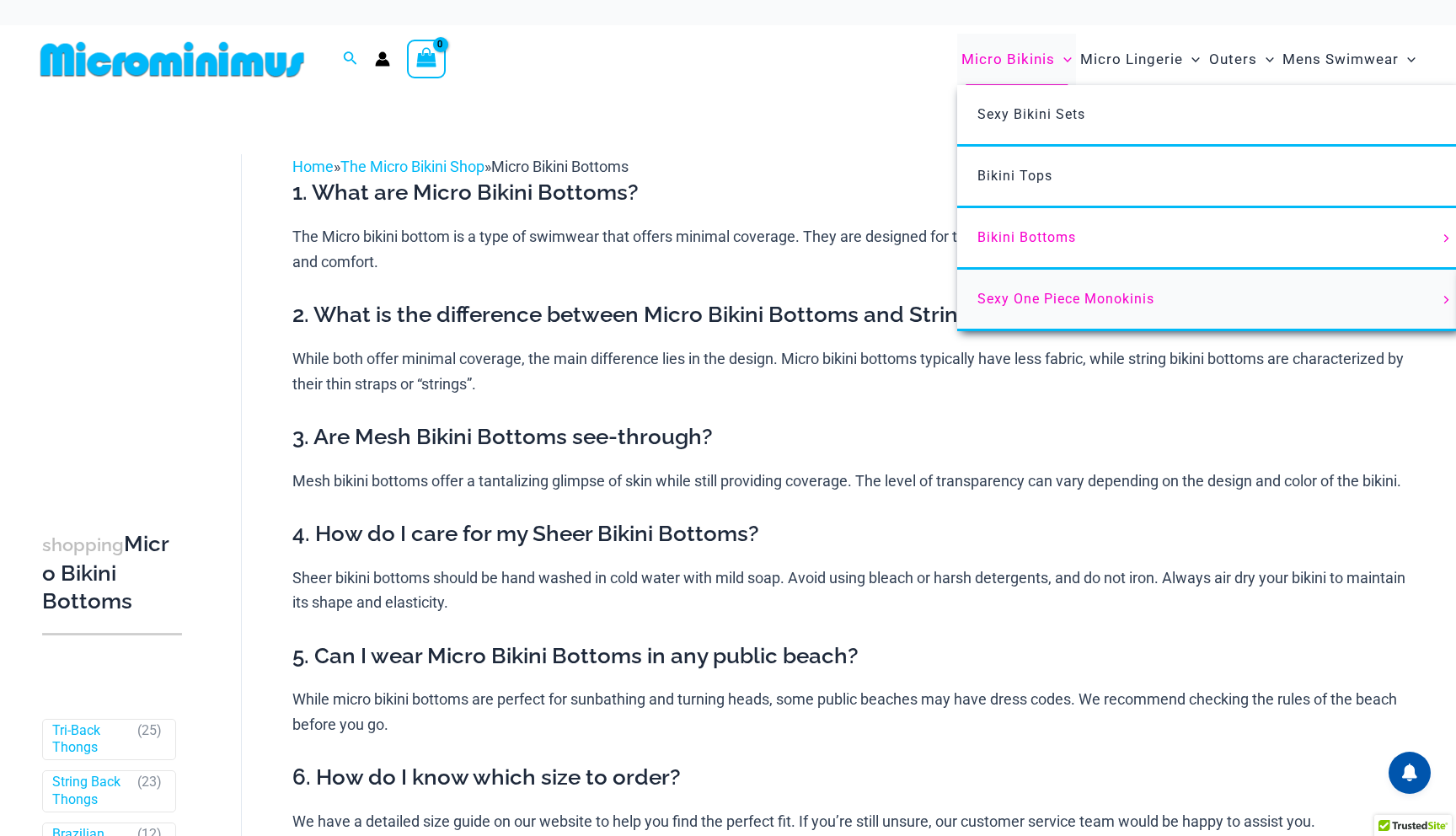
click at [1050, 302] on span "Sexy One Piece Monokinis" at bounding box center [1066, 299] width 177 height 16
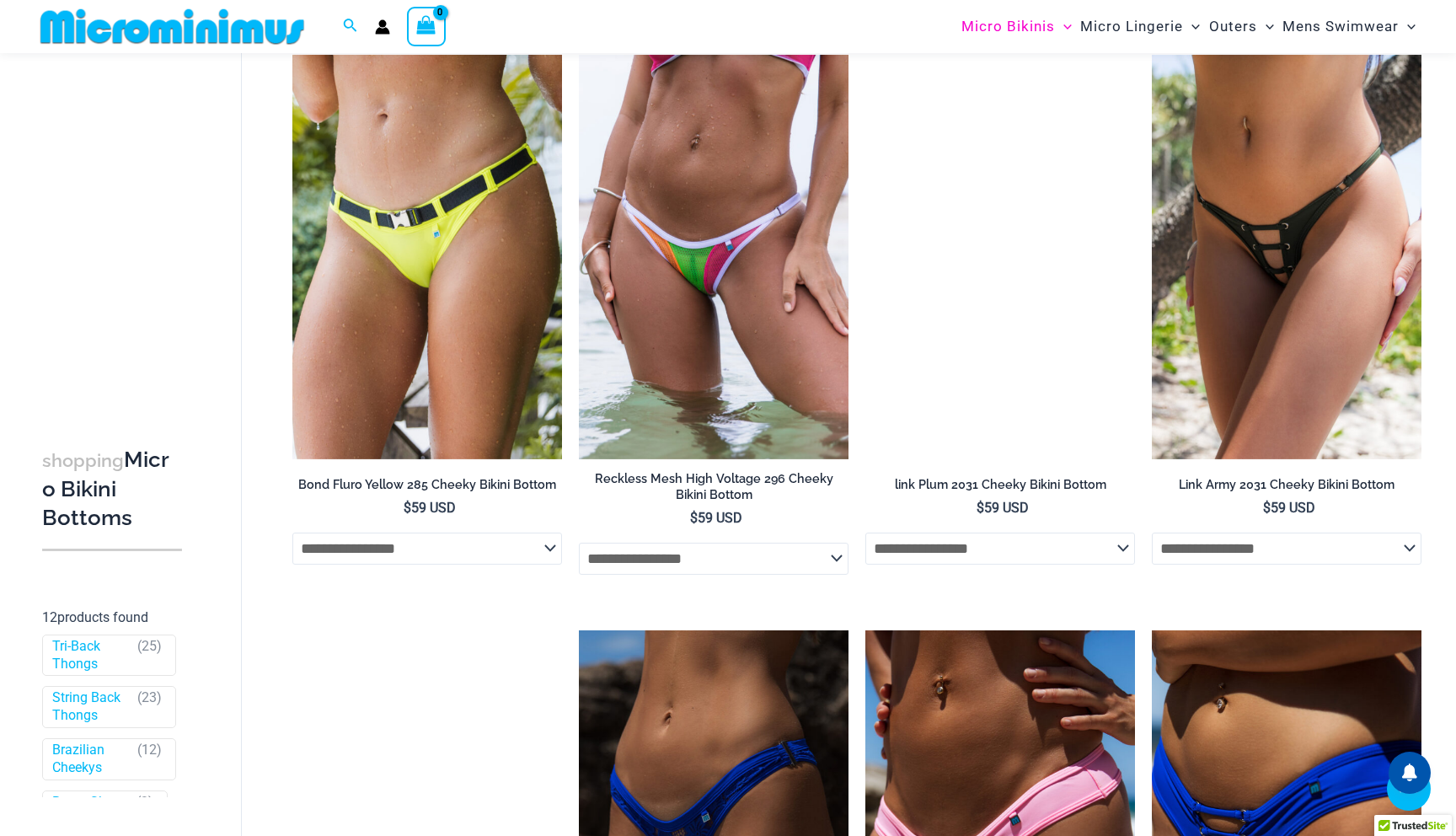
scroll to position [1485, 0]
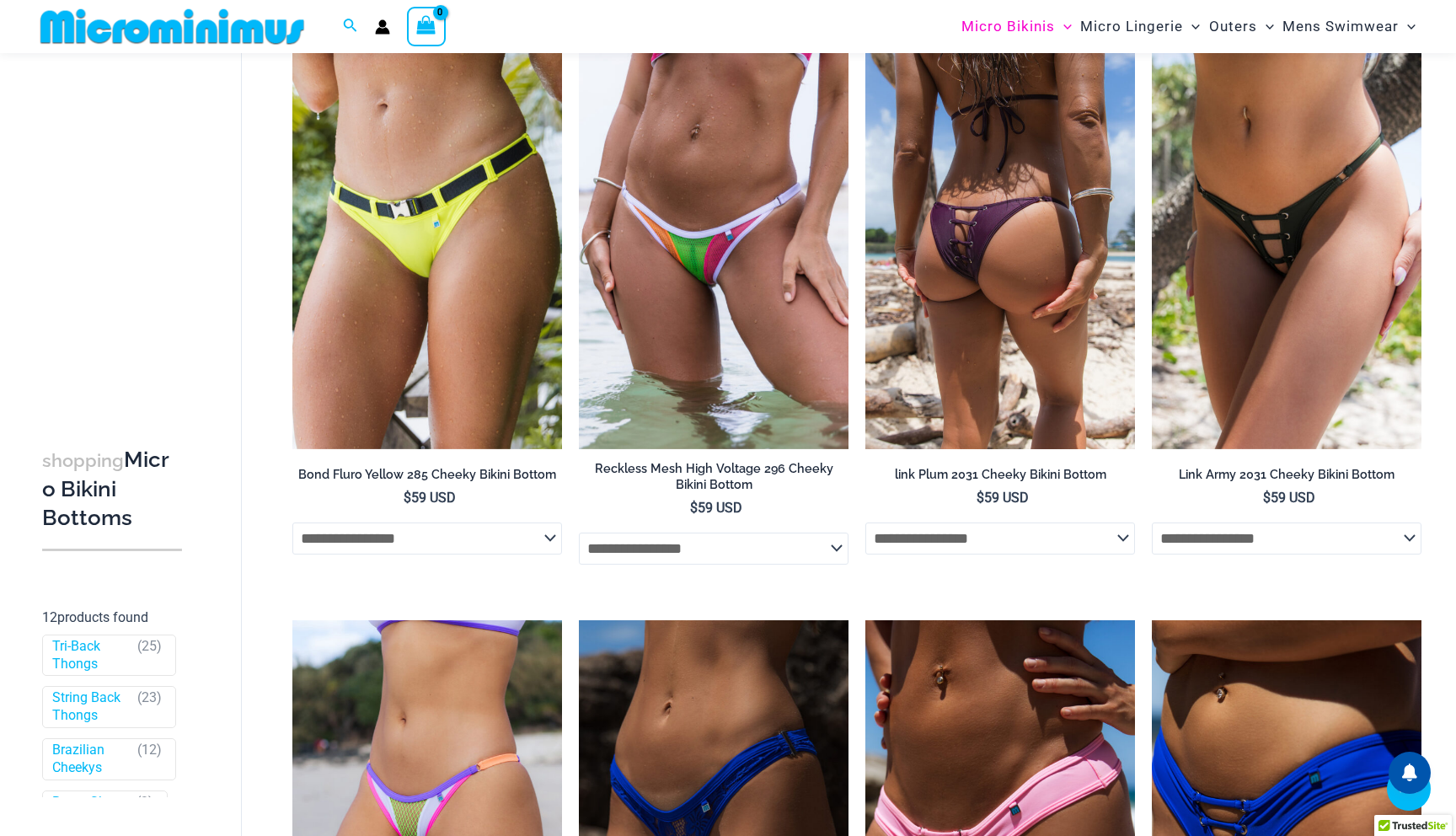
click at [1077, 535] on select "**********" at bounding box center [999, 538] width 269 height 32
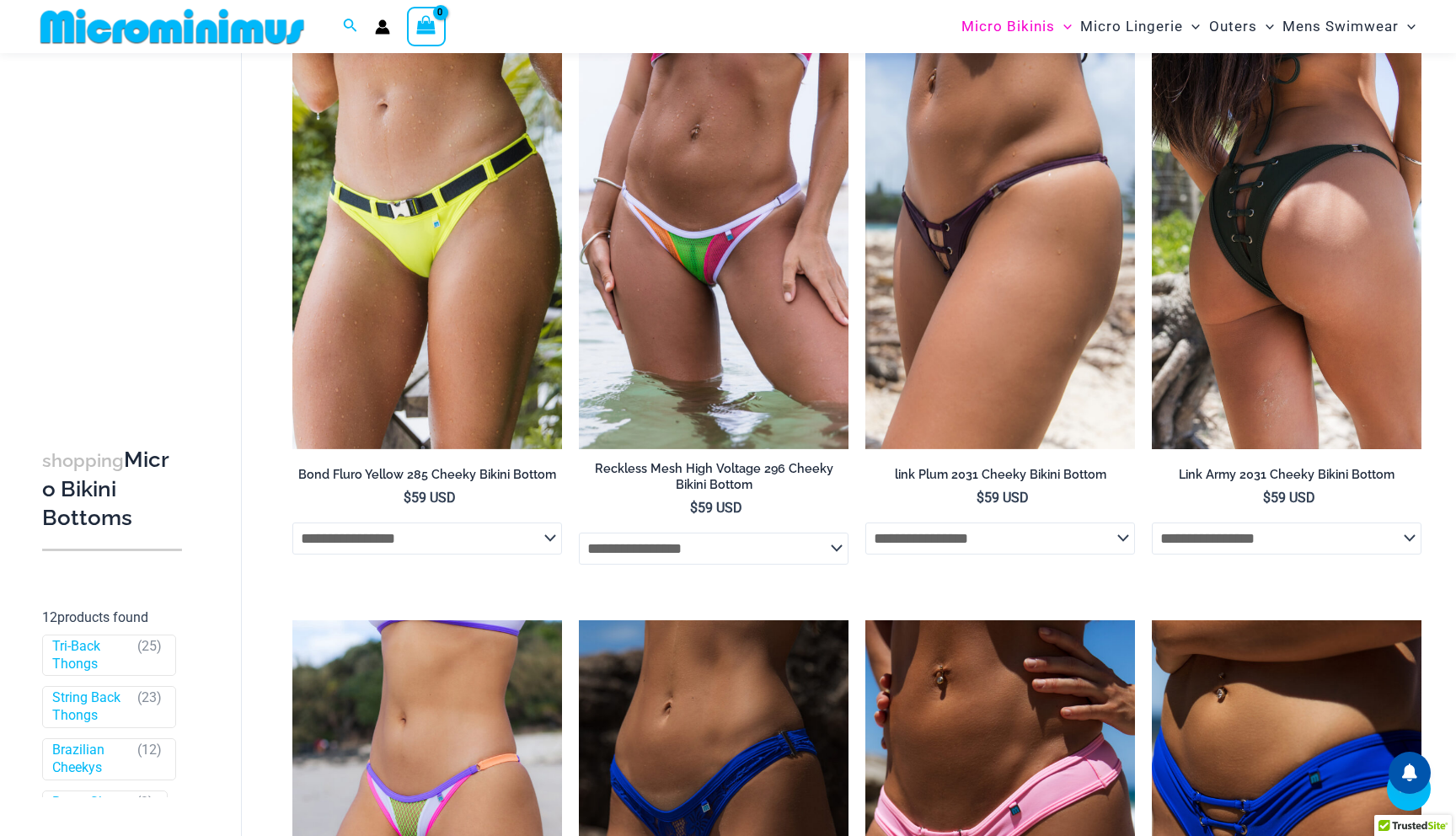
click at [1292, 534] on select "**********" at bounding box center [1286, 538] width 269 height 32
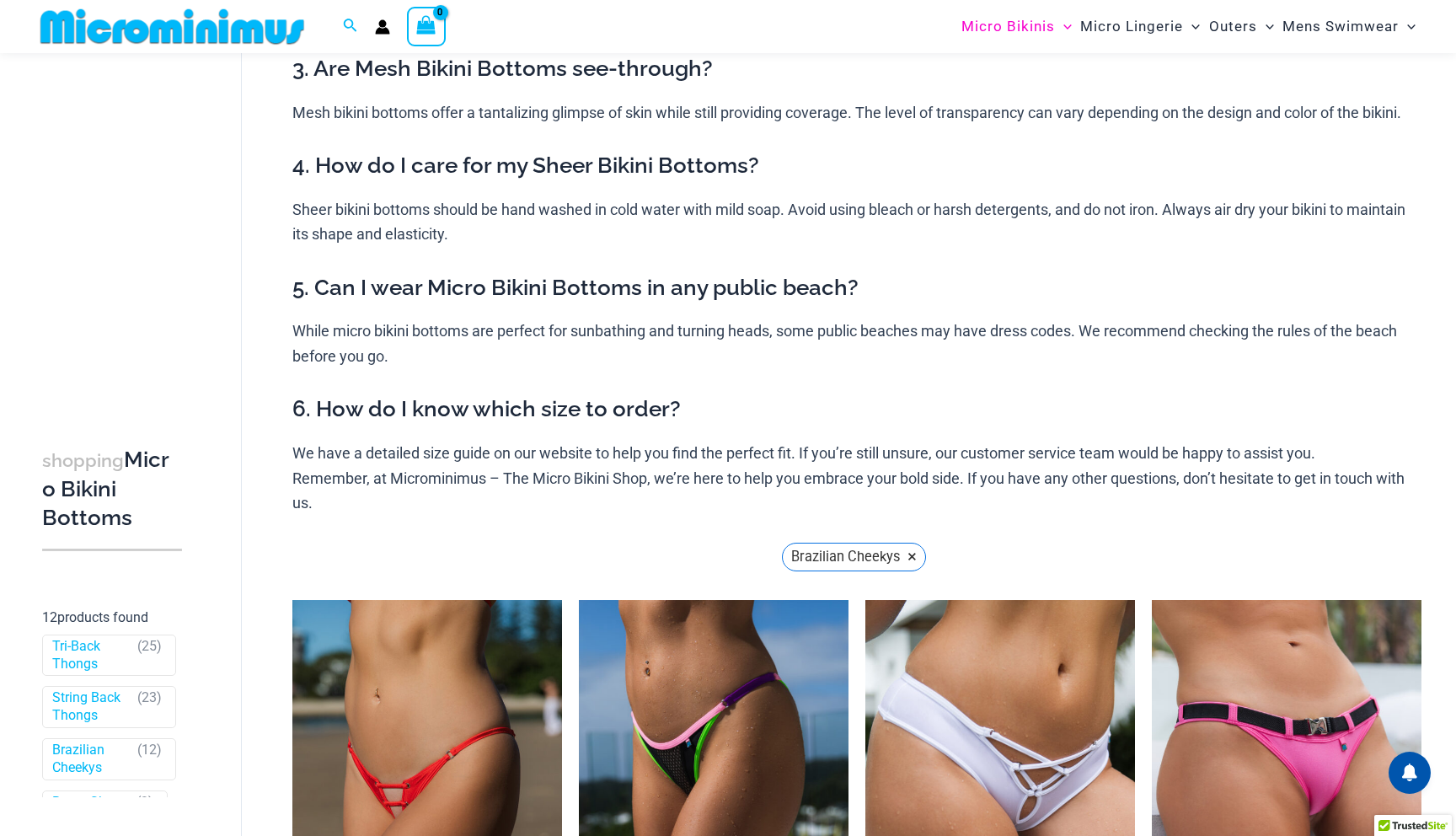
scroll to position [0, 0]
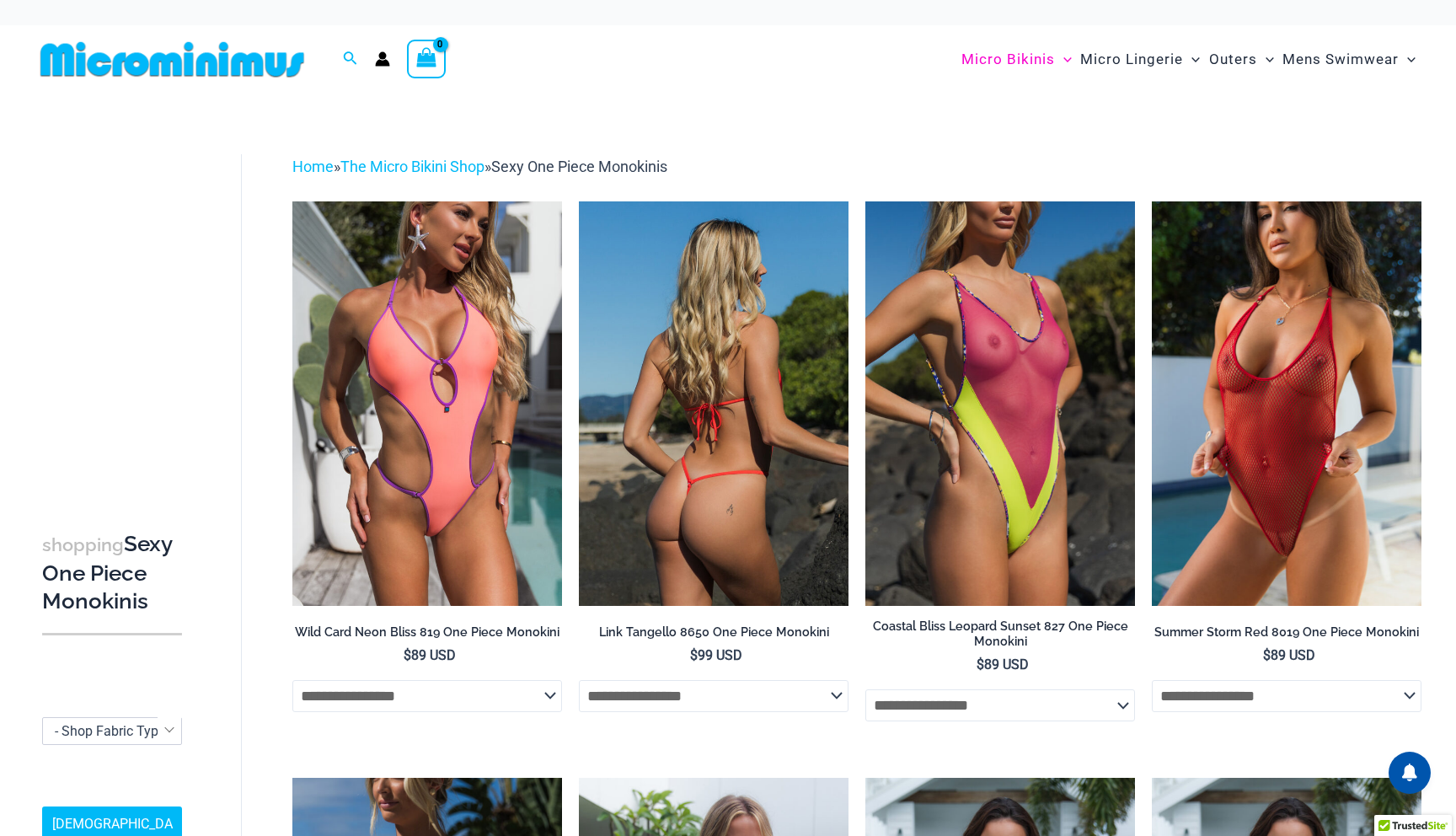
click at [755, 705] on select "**********" at bounding box center [712, 696] width 269 height 32
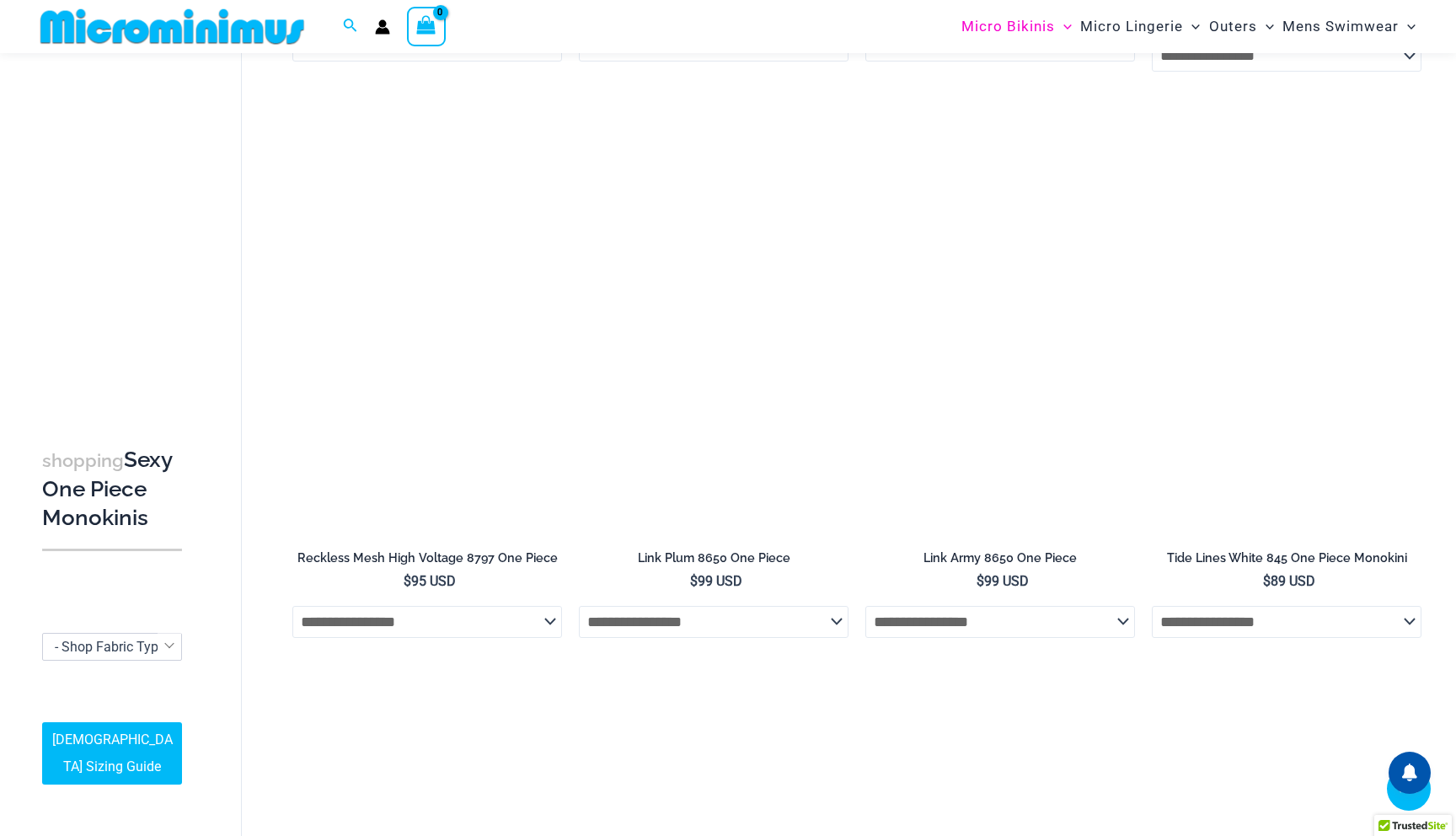
scroll to position [1794, 0]
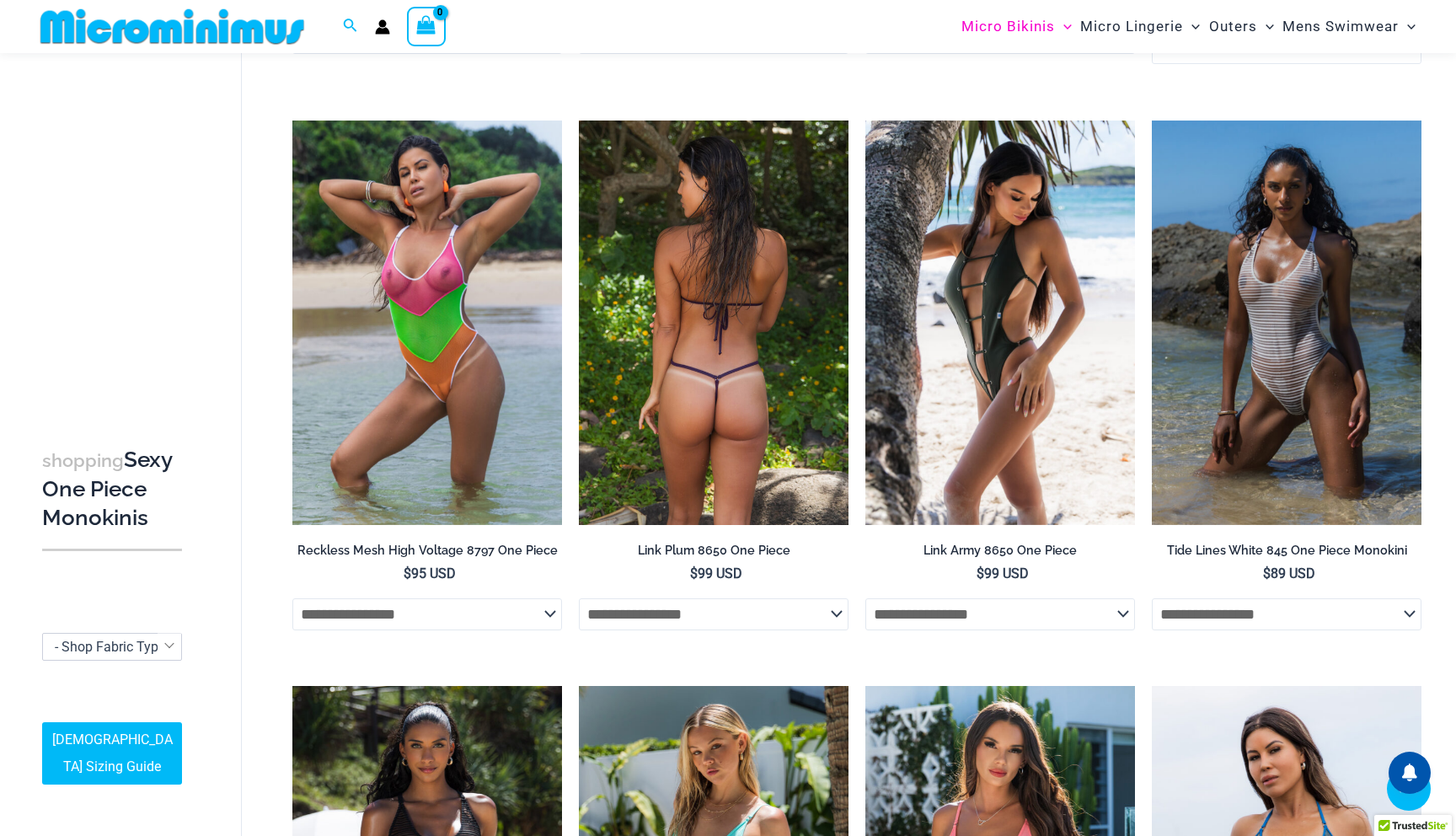
click at [760, 625] on select "**********" at bounding box center [712, 614] width 269 height 32
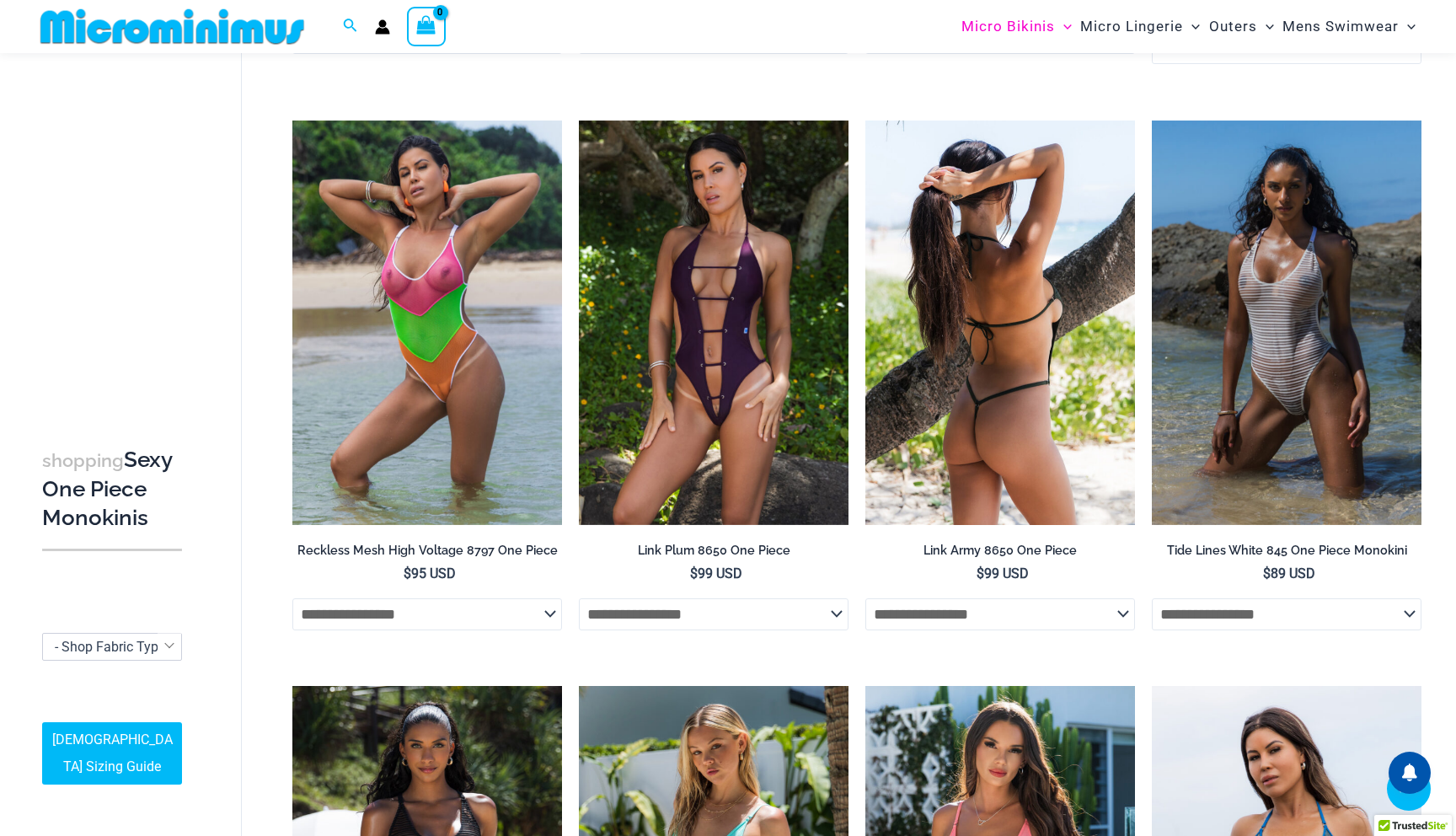
click at [933, 619] on select "**********" at bounding box center [999, 614] width 269 height 32
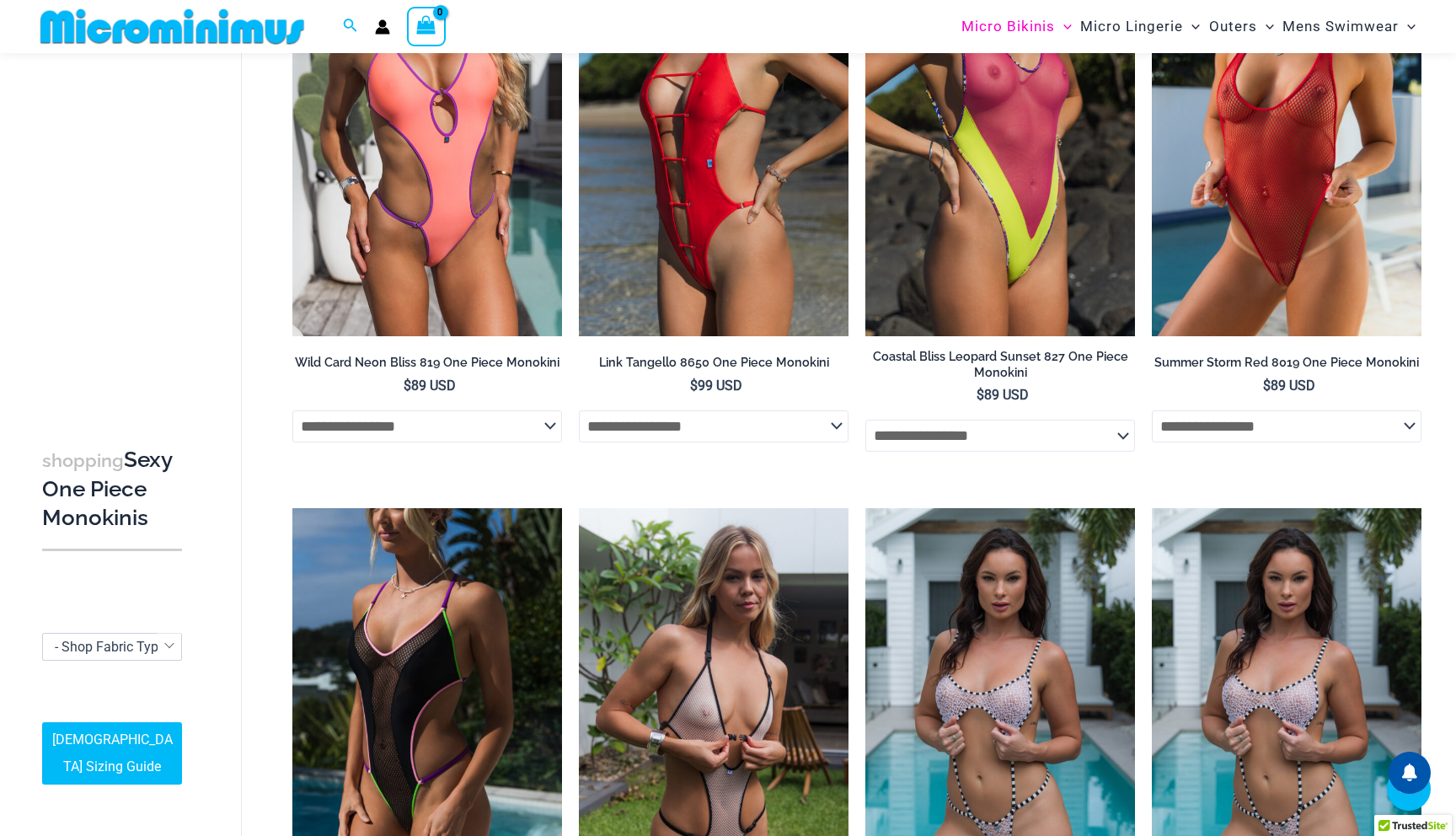
scroll to position [0, 0]
